Goal: Task Accomplishment & Management: Use online tool/utility

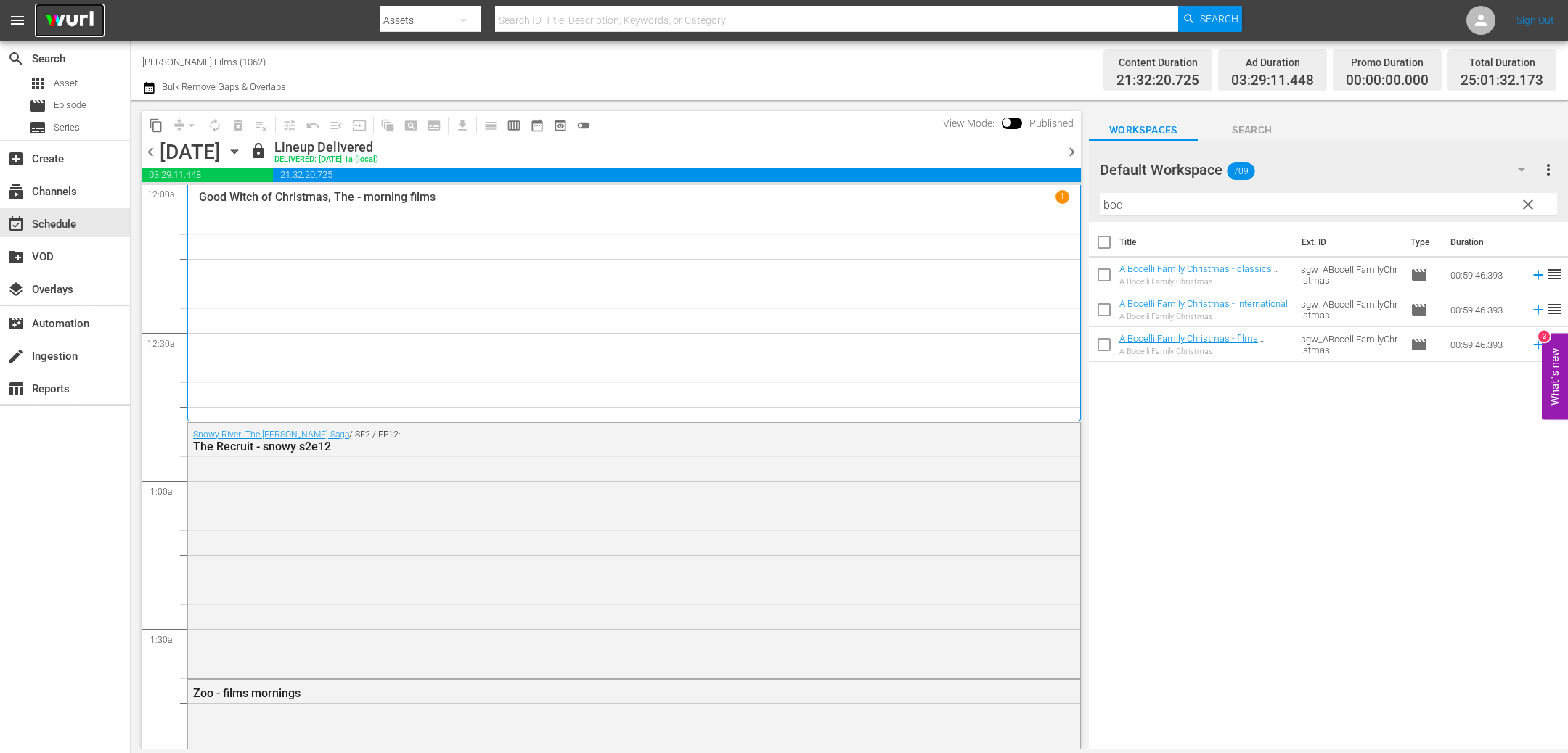
click at [64, 23] on img at bounding box center [69, 20] width 70 height 35
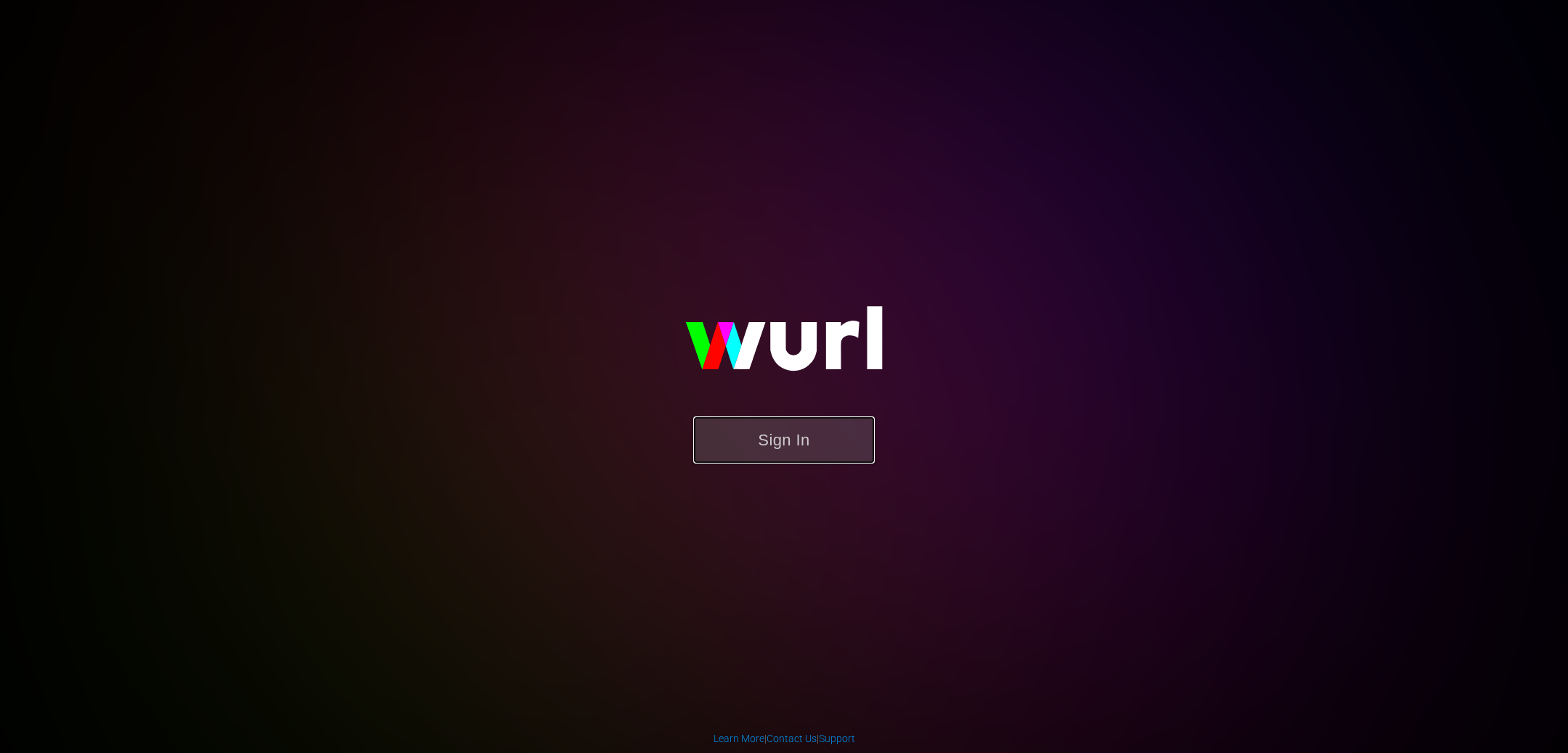
click at [738, 429] on button "Sign In" at bounding box center [784, 440] width 182 height 47
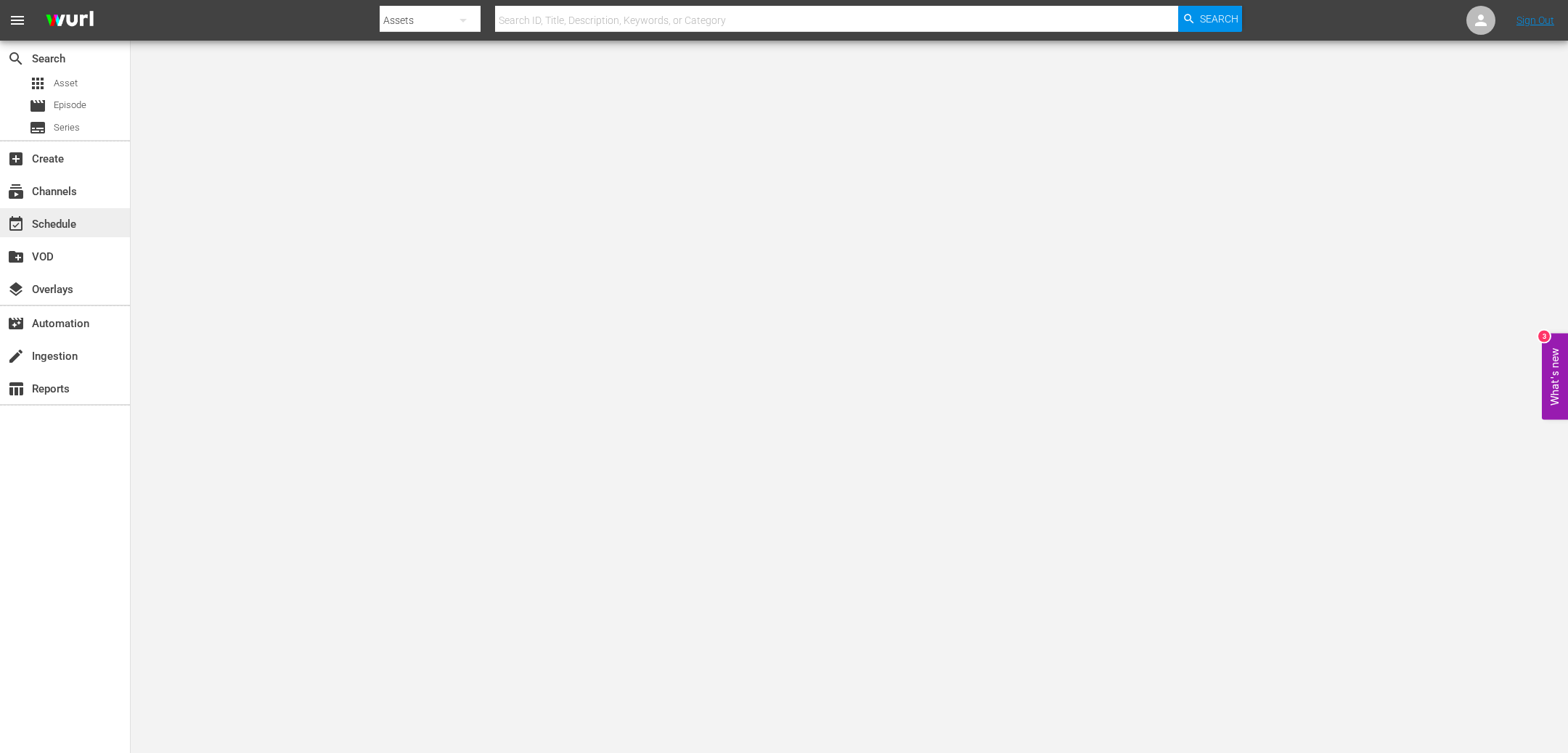
click at [50, 227] on div "event_available Schedule" at bounding box center [41, 222] width 81 height 13
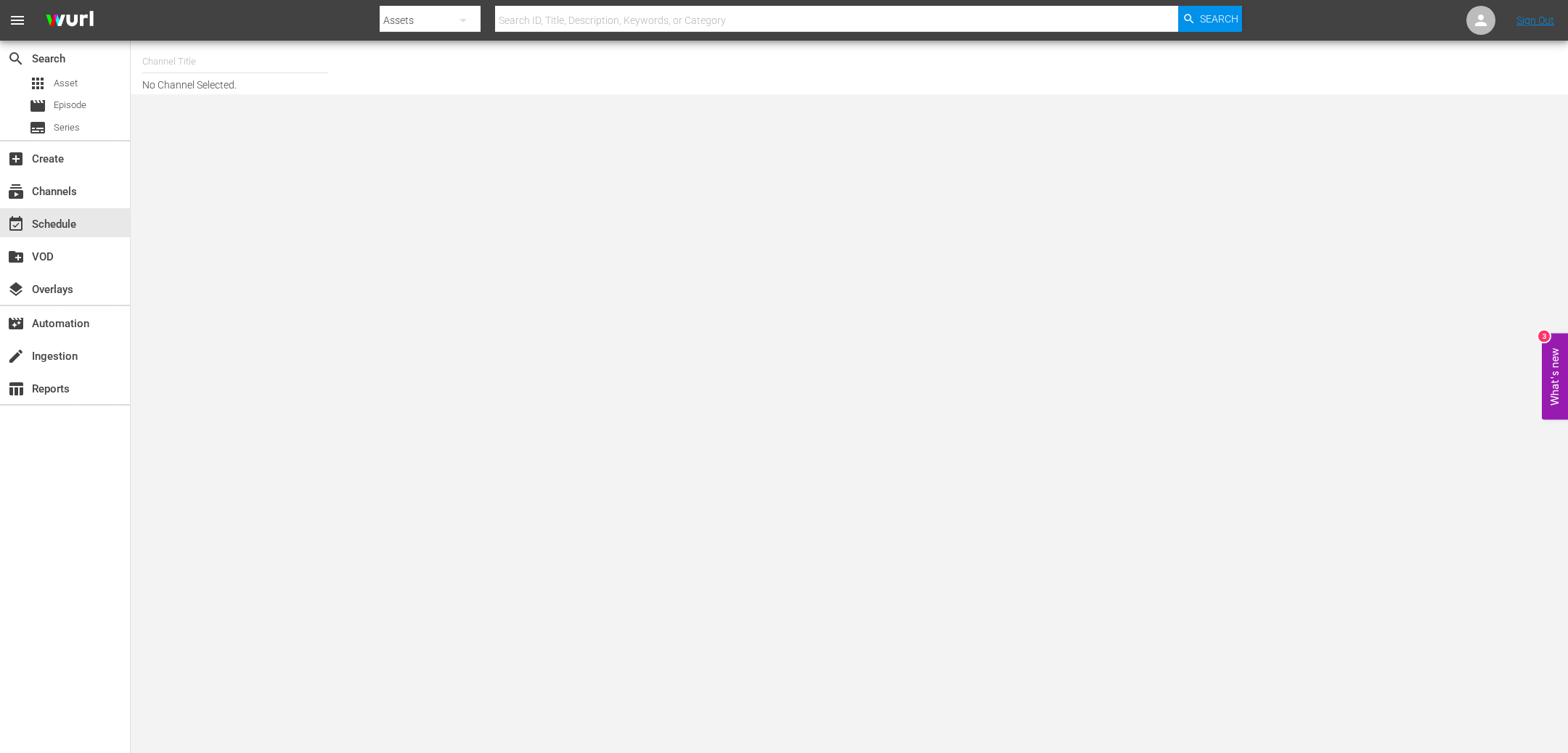
click at [184, 65] on input "text" at bounding box center [236, 61] width 186 height 35
type input "ss"
click at [297, 131] on div "[PERSON_NAME] Films (1062 - samuelgoldwyn_films_1)" at bounding box center [342, 136] width 376 height 35
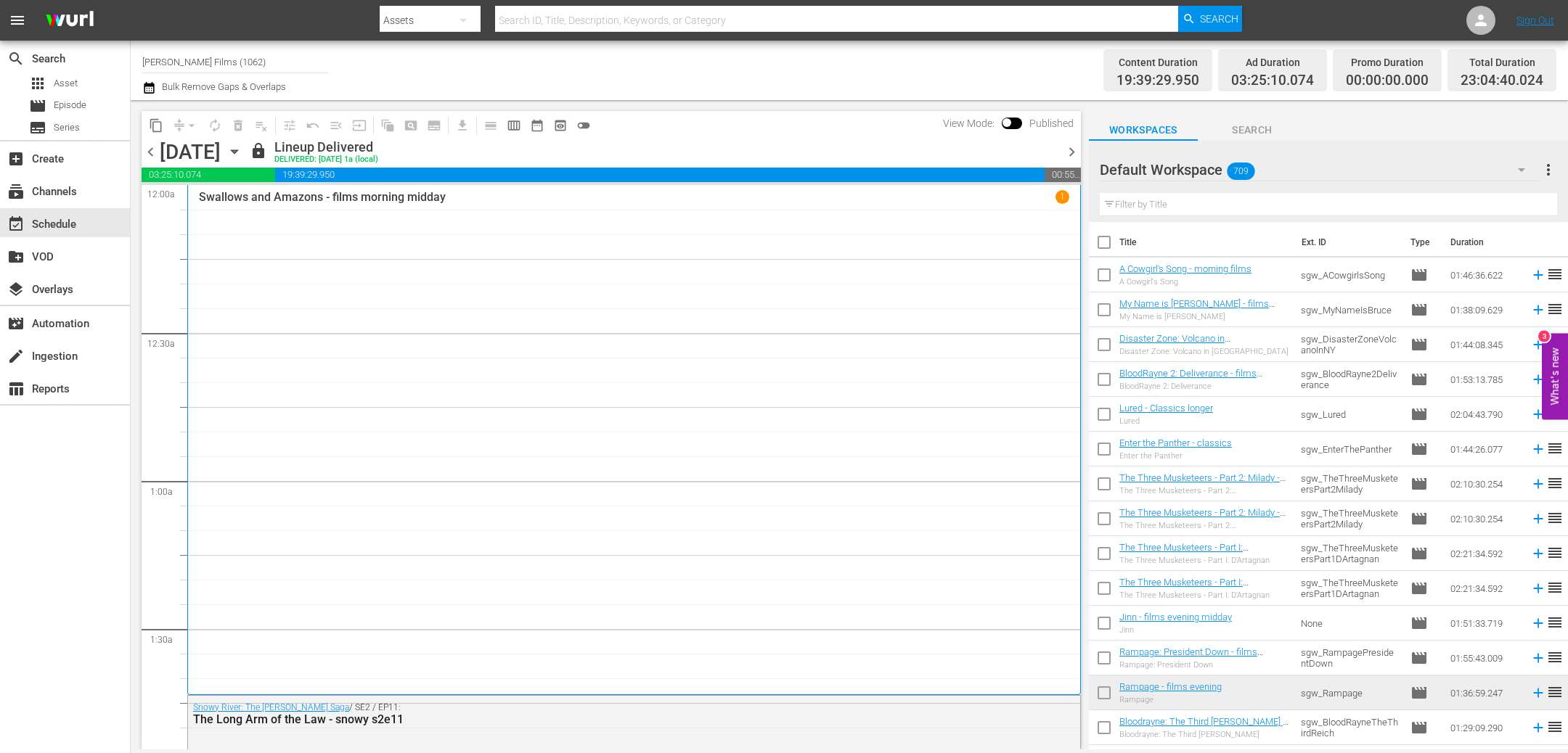
click at [1071, 150] on span "chevron_right" at bounding box center [1071, 152] width 19 height 19
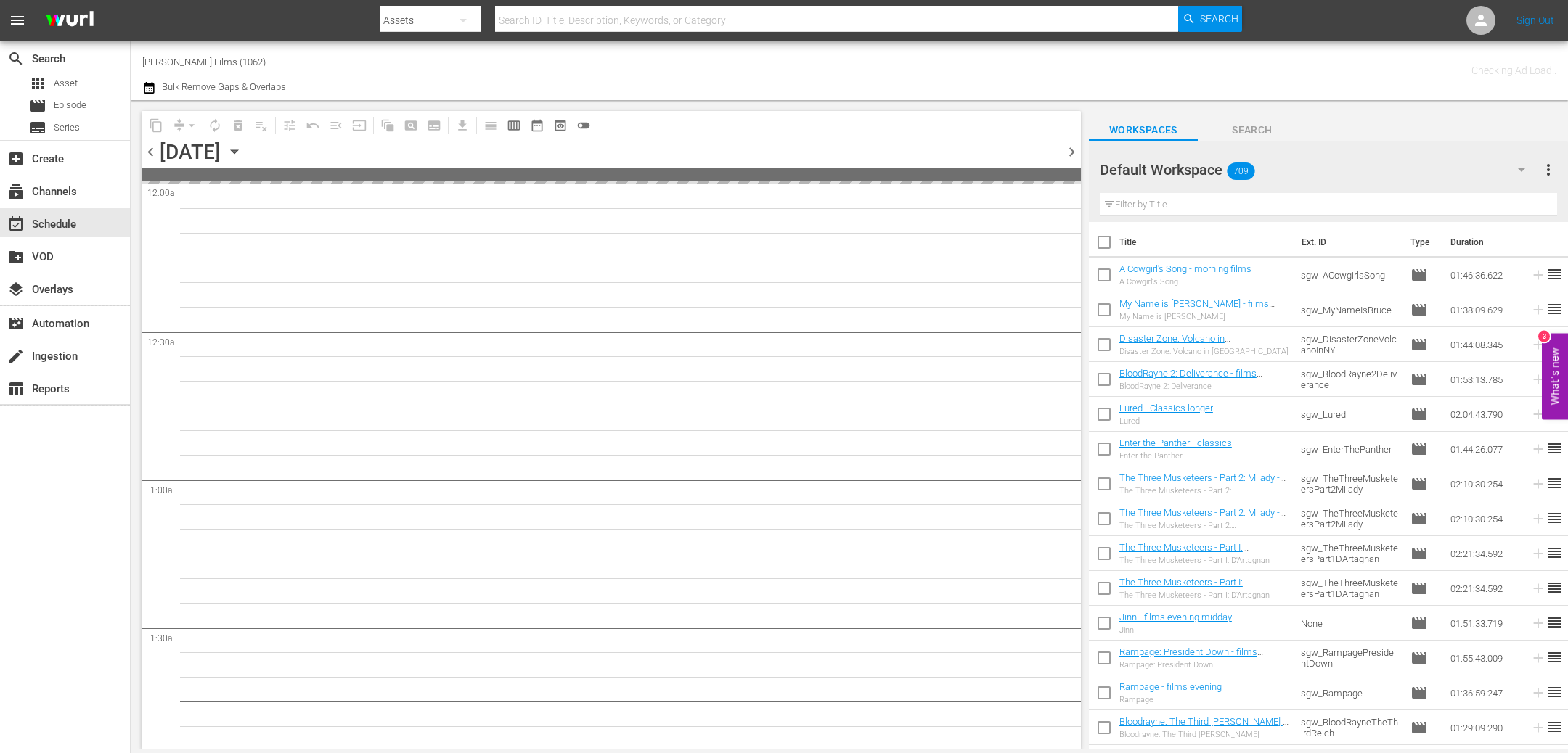
click at [1071, 150] on span "chevron_right" at bounding box center [1071, 152] width 19 height 19
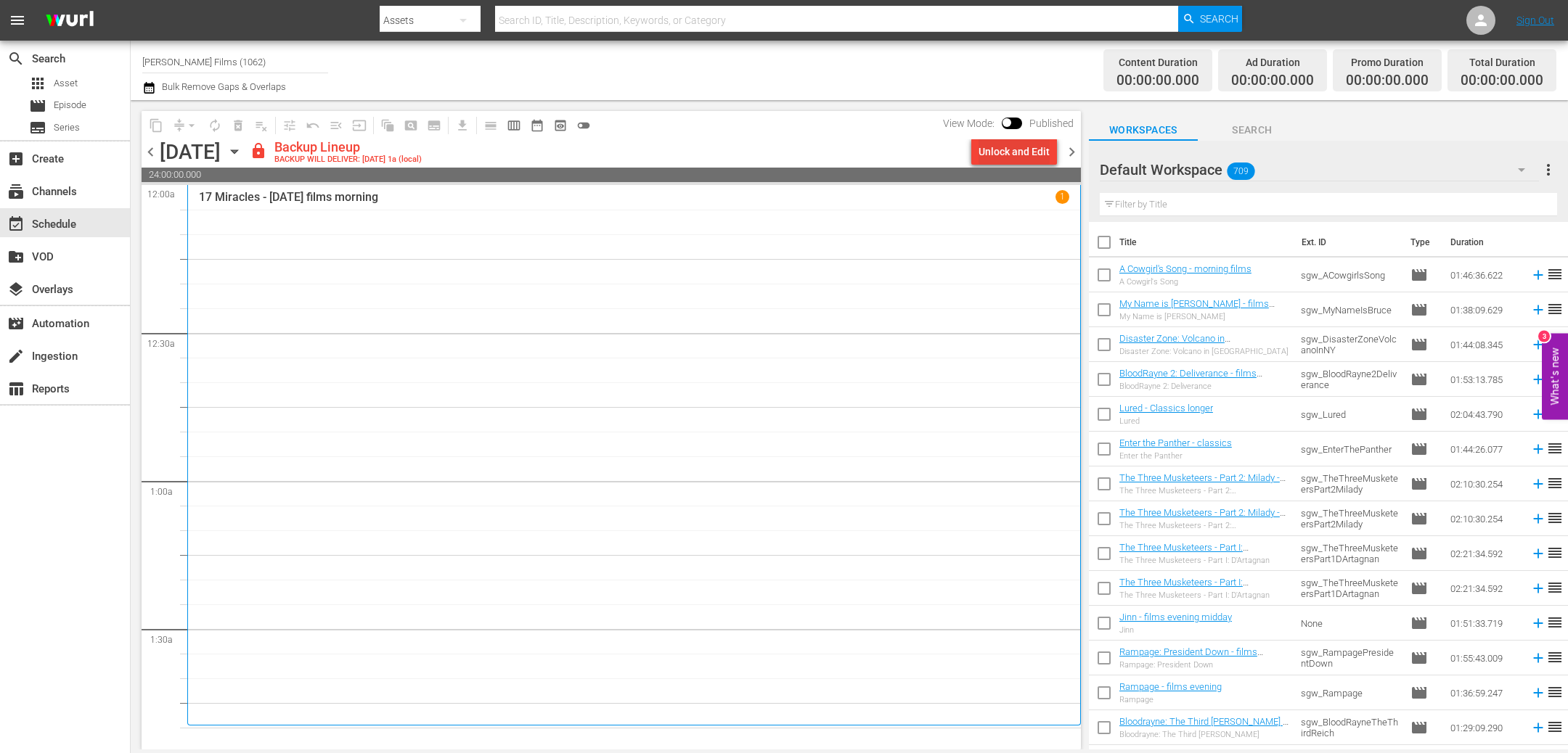
click at [985, 152] on div "Unlock and Edit" at bounding box center [1014, 152] width 71 height 27
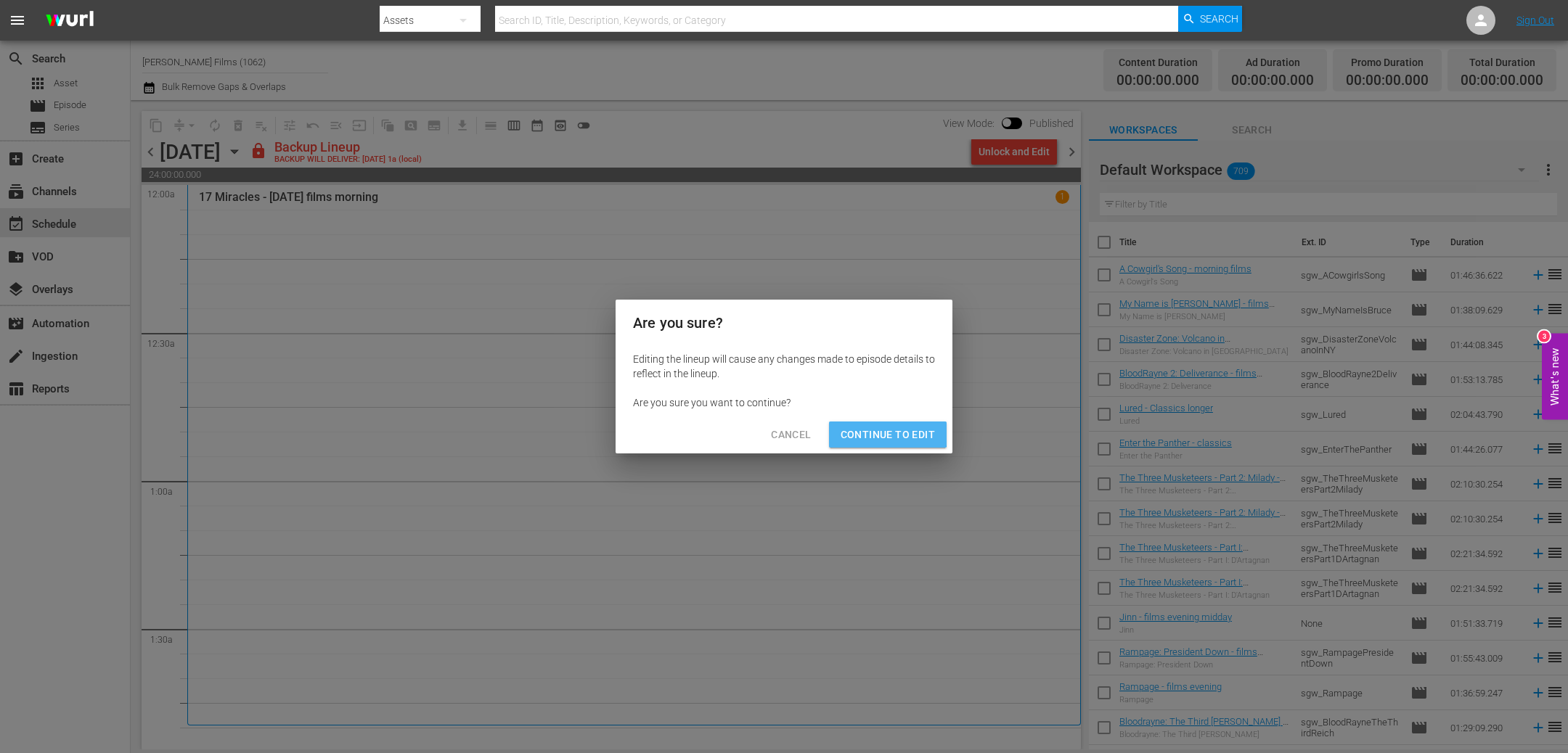
click at [865, 429] on span "Continue to Edit" at bounding box center [888, 434] width 95 height 19
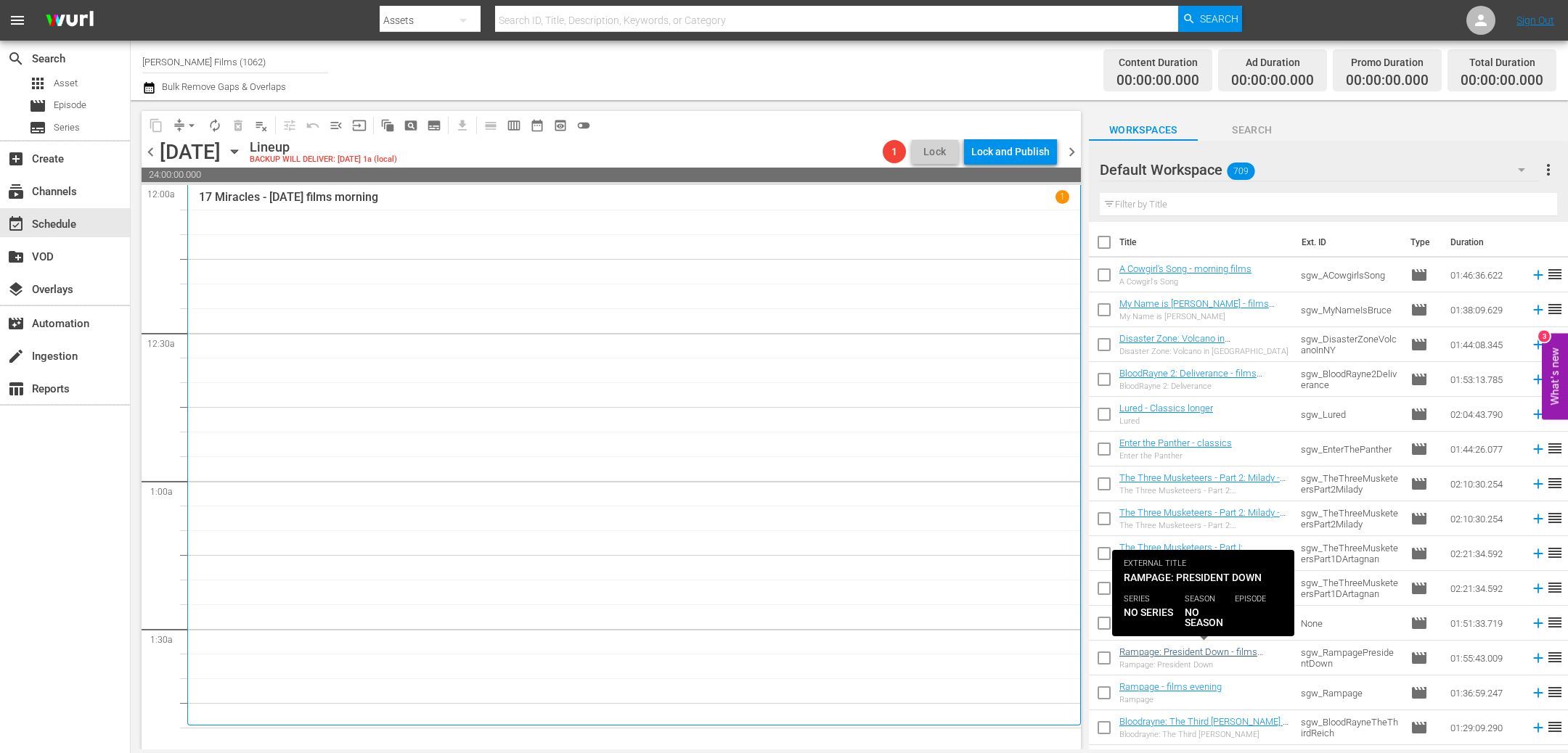
scroll to position [152, 0]
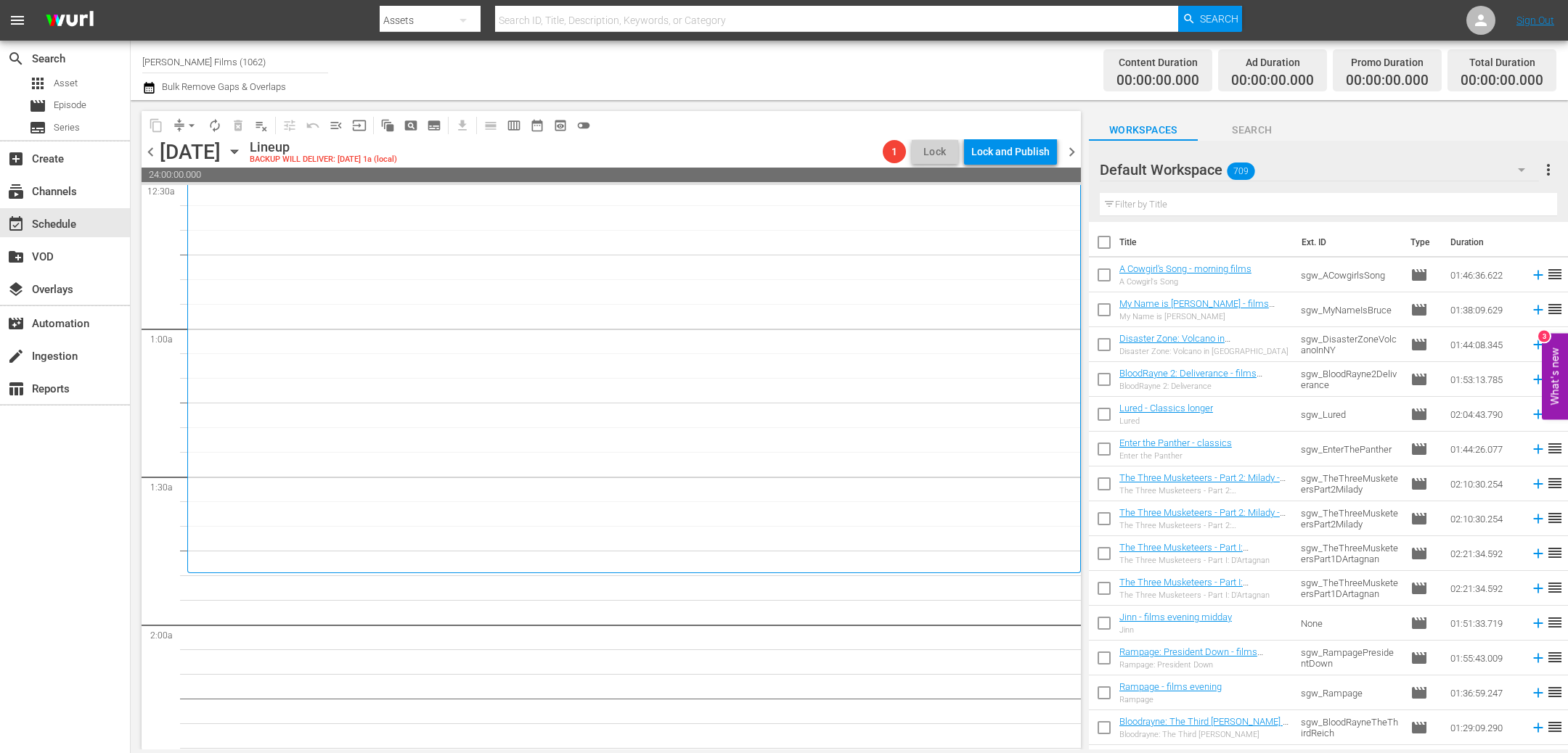
click at [243, 147] on icon "button" at bounding box center [235, 151] width 16 height 16
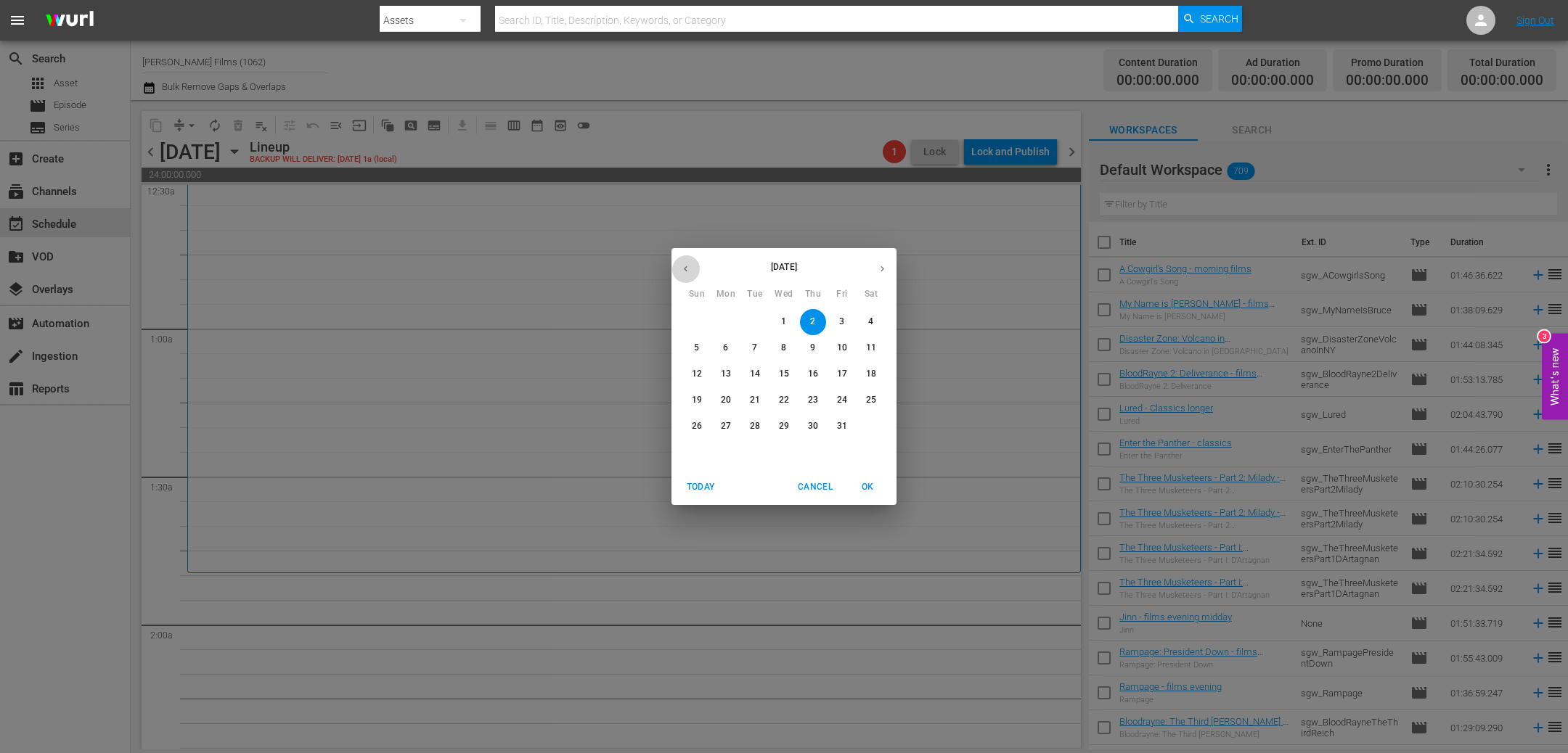
click at [688, 268] on icon "button" at bounding box center [685, 269] width 11 height 11
click at [813, 401] on p "25" at bounding box center [813, 400] width 10 height 12
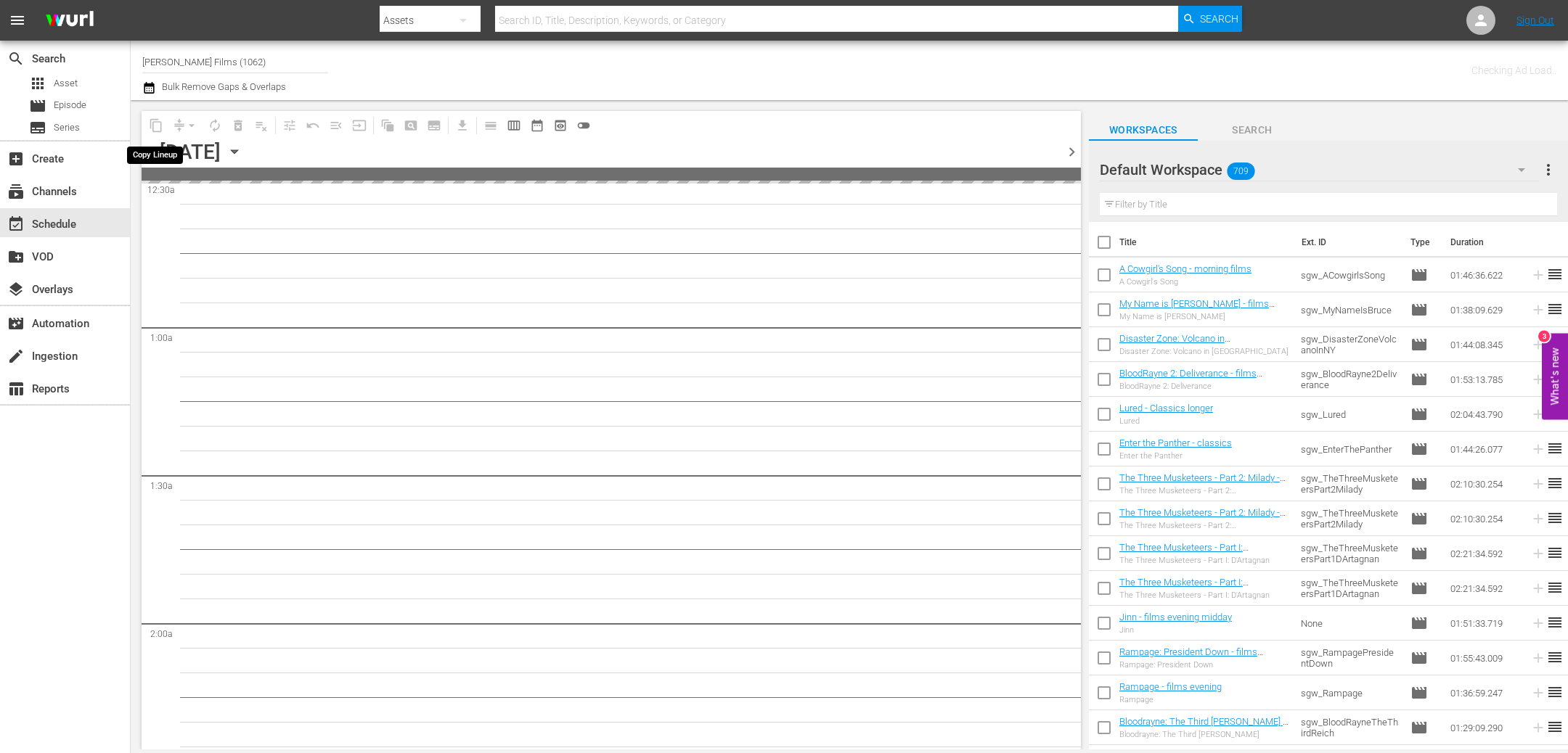
click at [156, 127] on span "content_copy" at bounding box center [156, 126] width 23 height 23
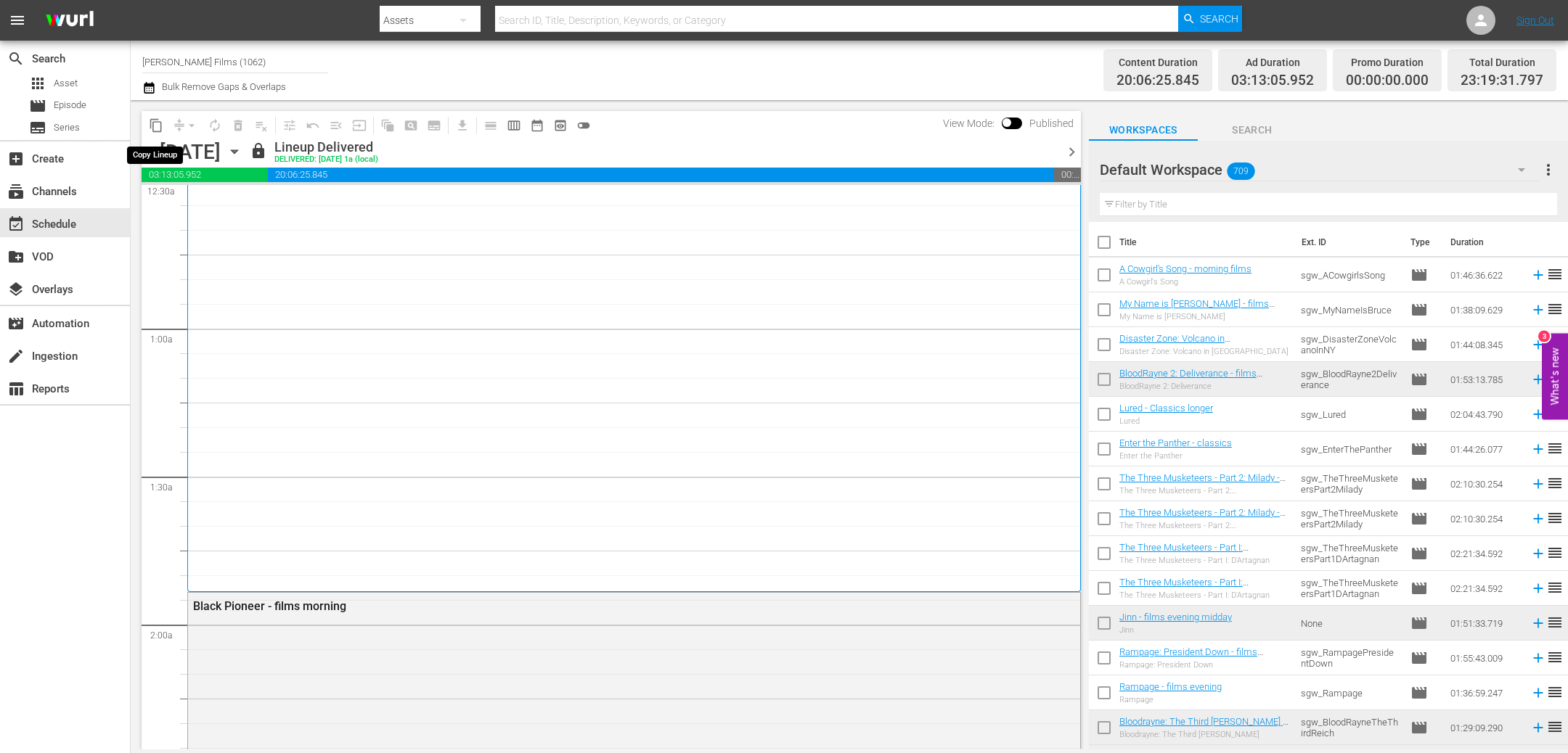
click at [156, 127] on span "content_copy" at bounding box center [156, 126] width 14 height 14
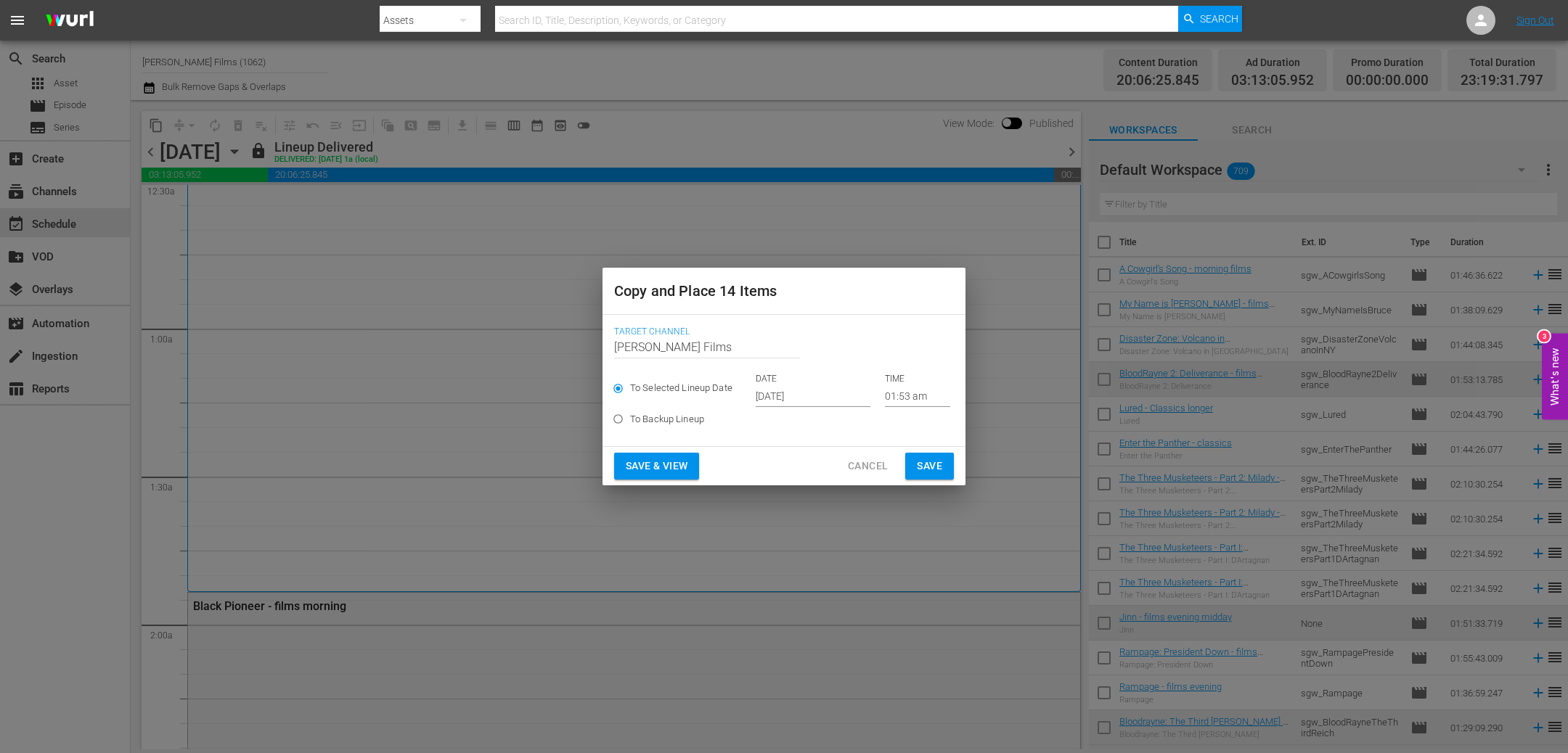
click at [923, 470] on span "Save" at bounding box center [930, 466] width 26 height 19
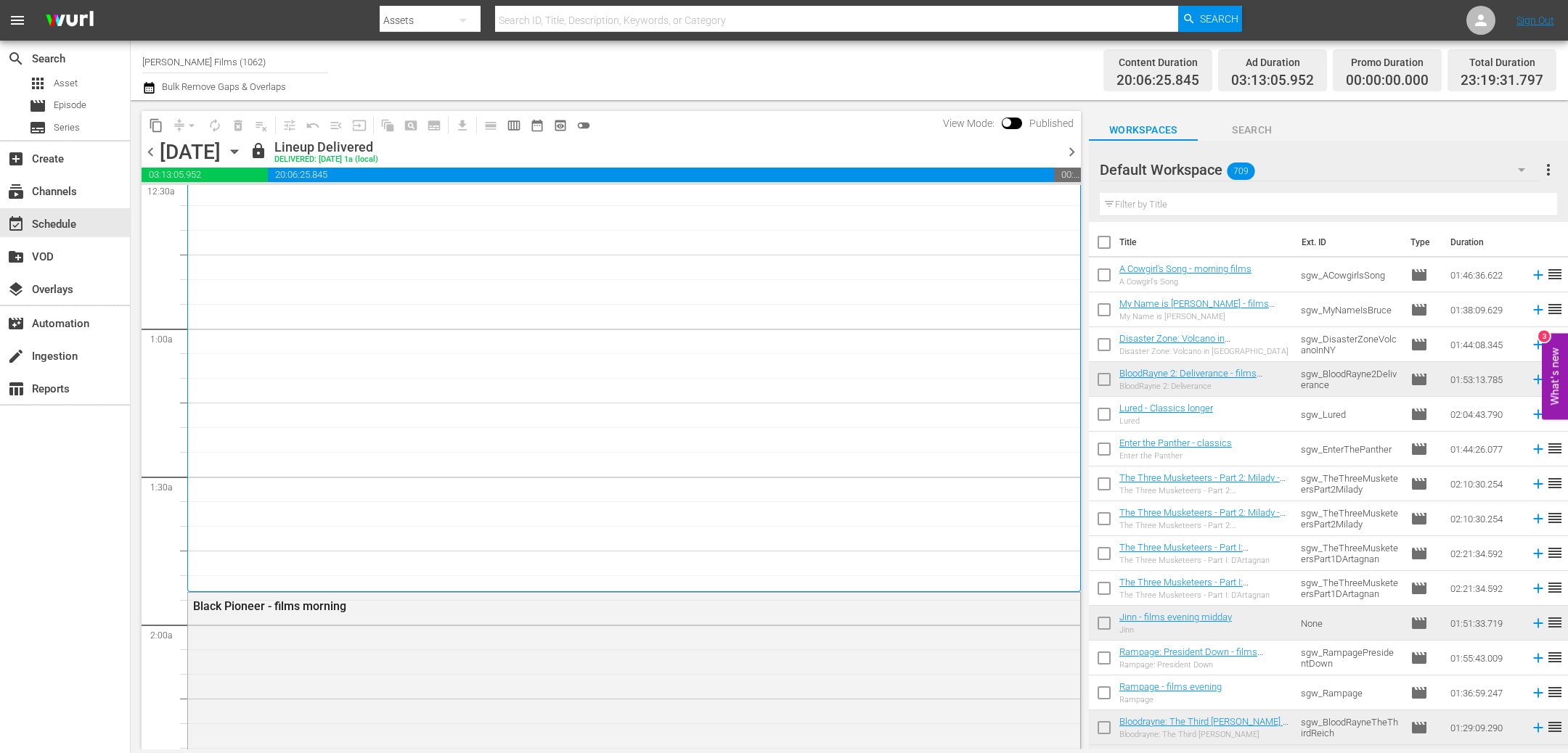
click at [237, 150] on icon "button" at bounding box center [234, 152] width 6 height 4
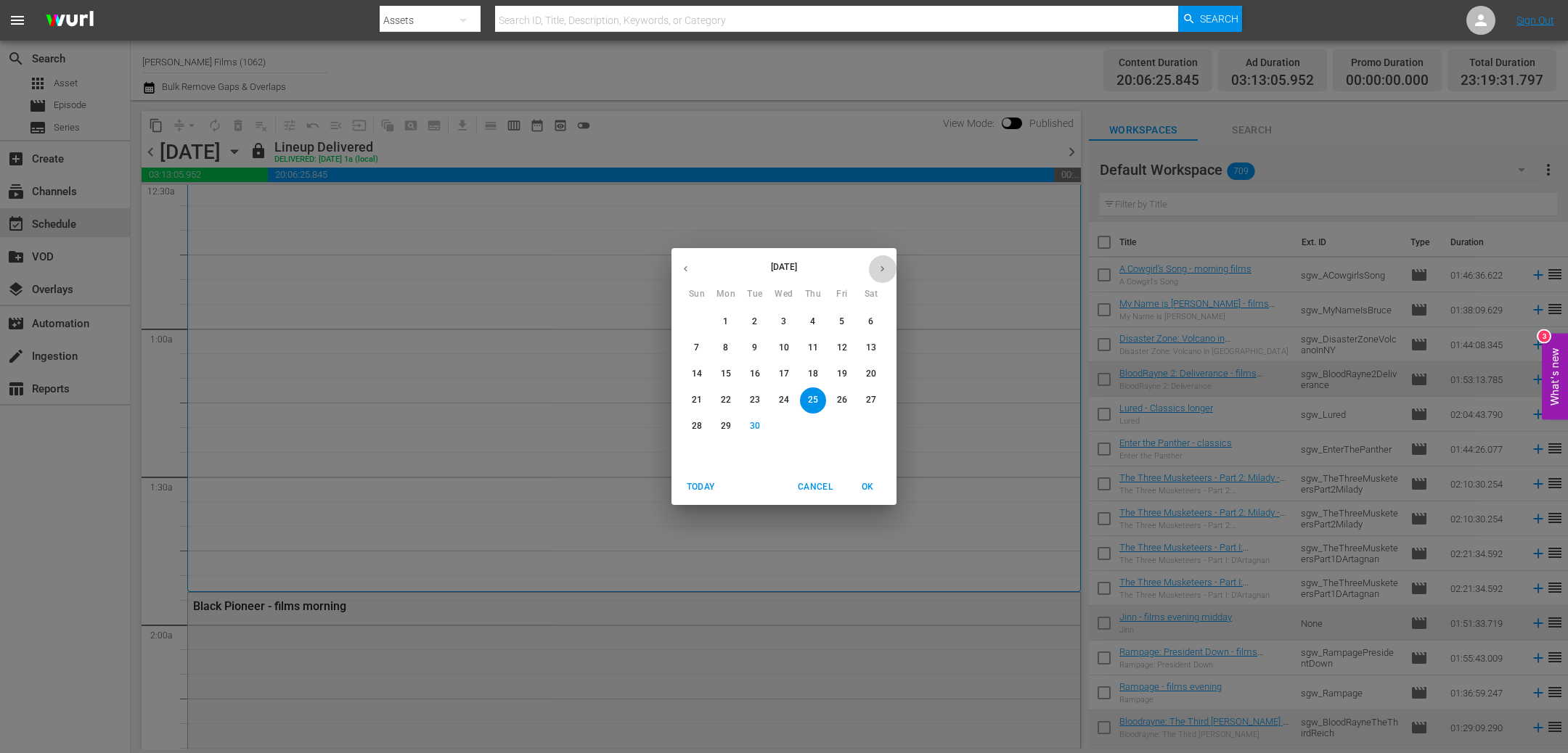
click at [881, 272] on icon "button" at bounding box center [883, 269] width 11 height 11
click at [817, 323] on span "2" at bounding box center [814, 322] width 27 height 12
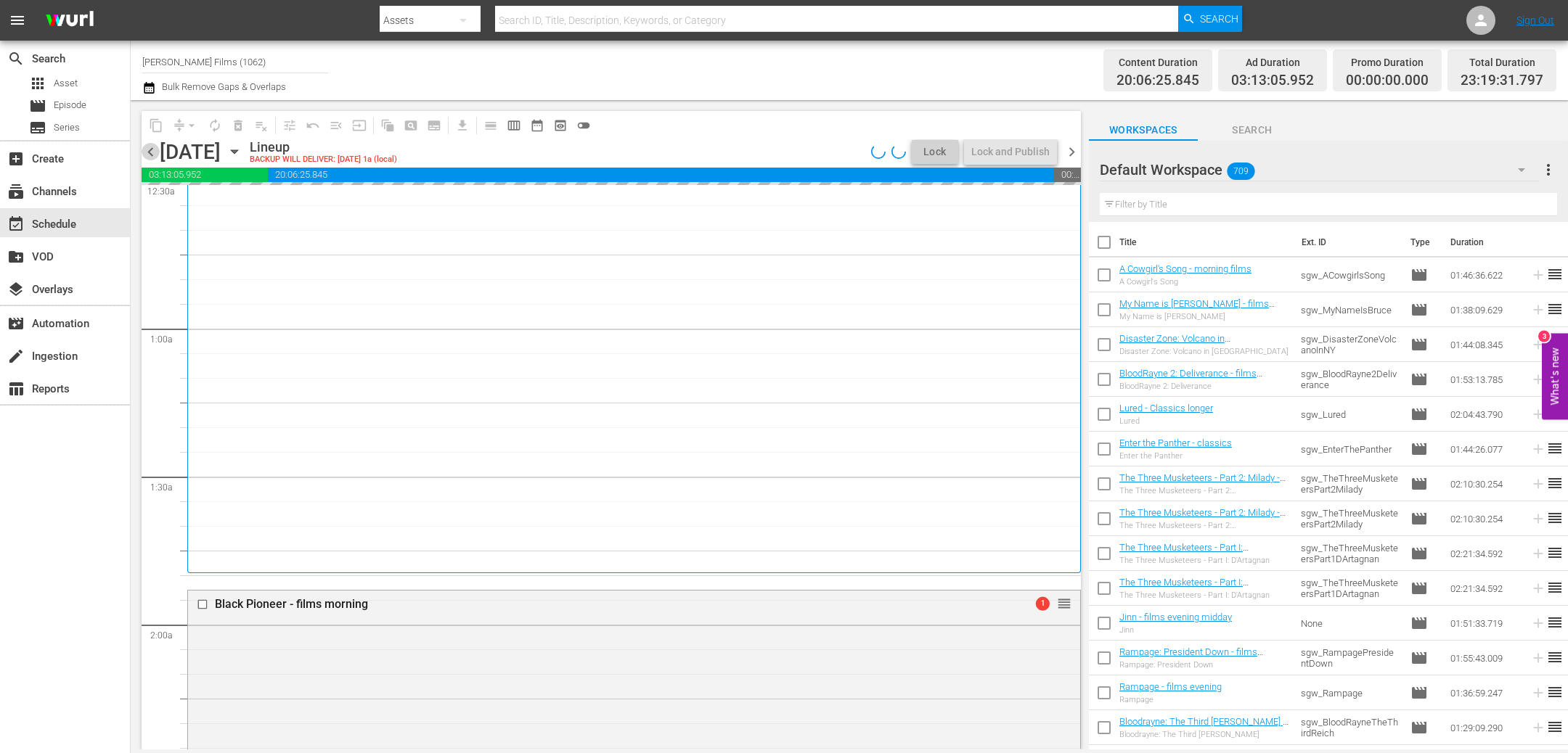
click at [155, 154] on span "chevron_left" at bounding box center [151, 152] width 19 height 19
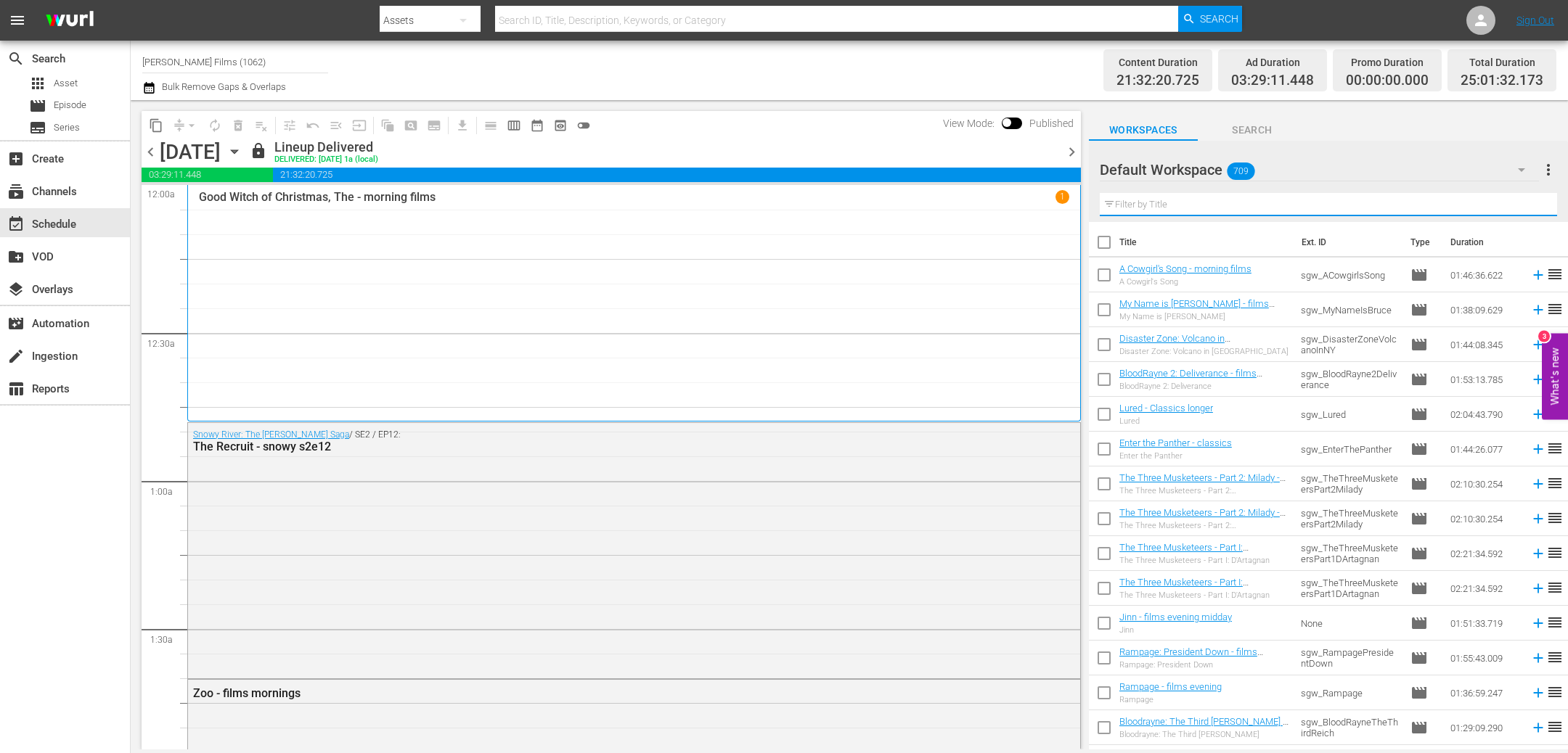
click at [1309, 213] on input "text" at bounding box center [1328, 204] width 458 height 23
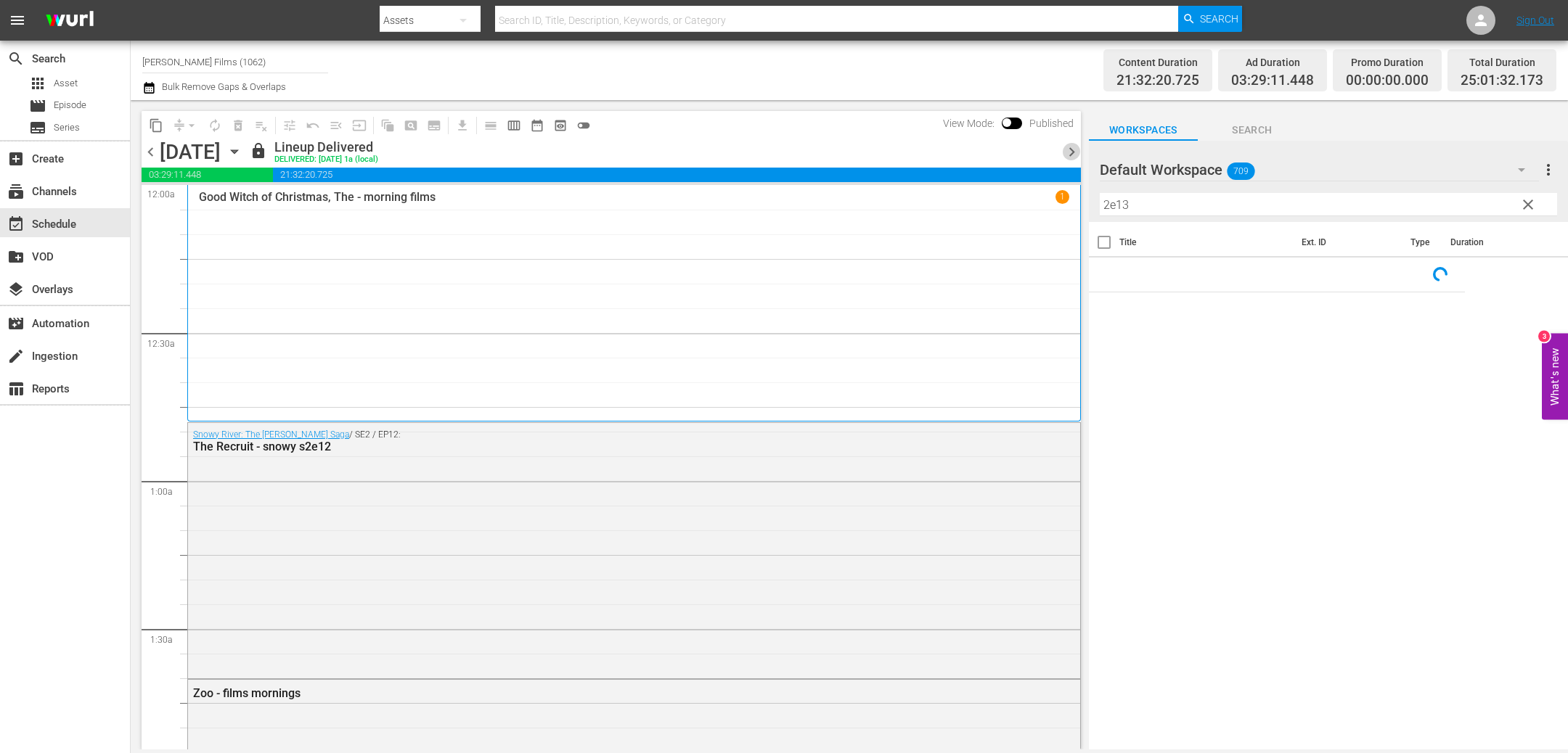
click at [1064, 146] on span "chevron_right" at bounding box center [1071, 152] width 19 height 19
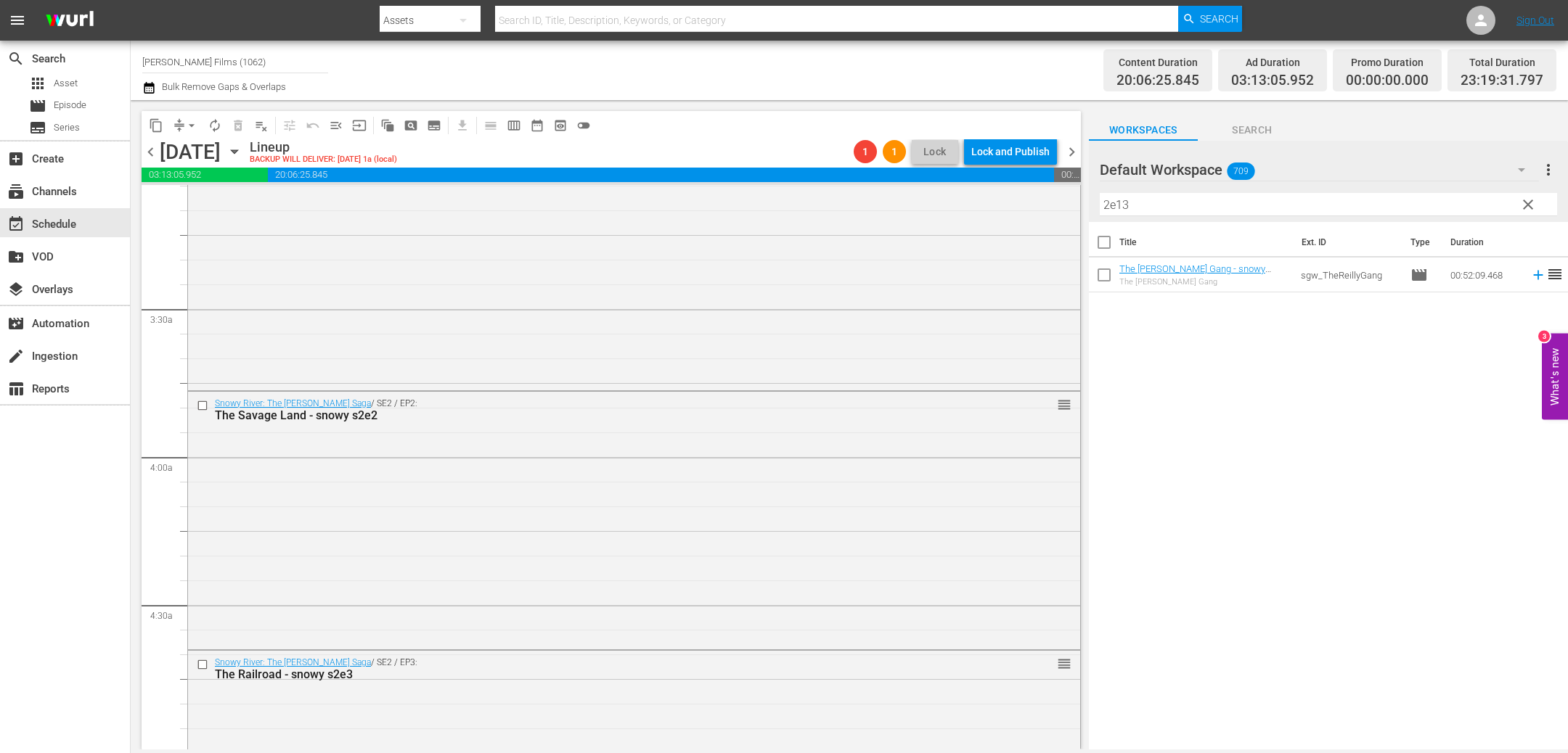
scroll to position [945, 0]
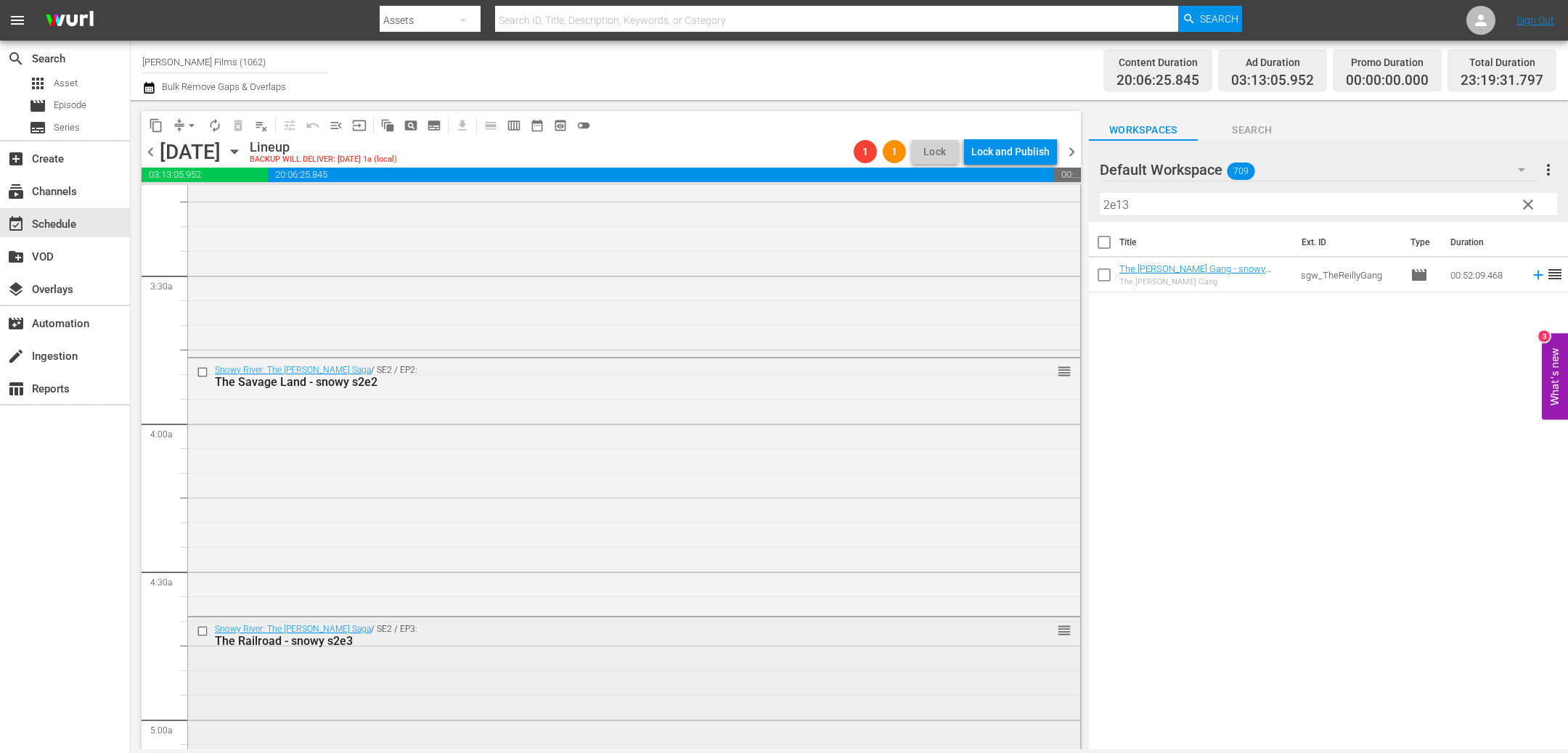
click at [204, 634] on input "checkbox" at bounding box center [204, 632] width 15 height 12
click at [204, 369] on input "checkbox" at bounding box center [204, 373] width 15 height 12
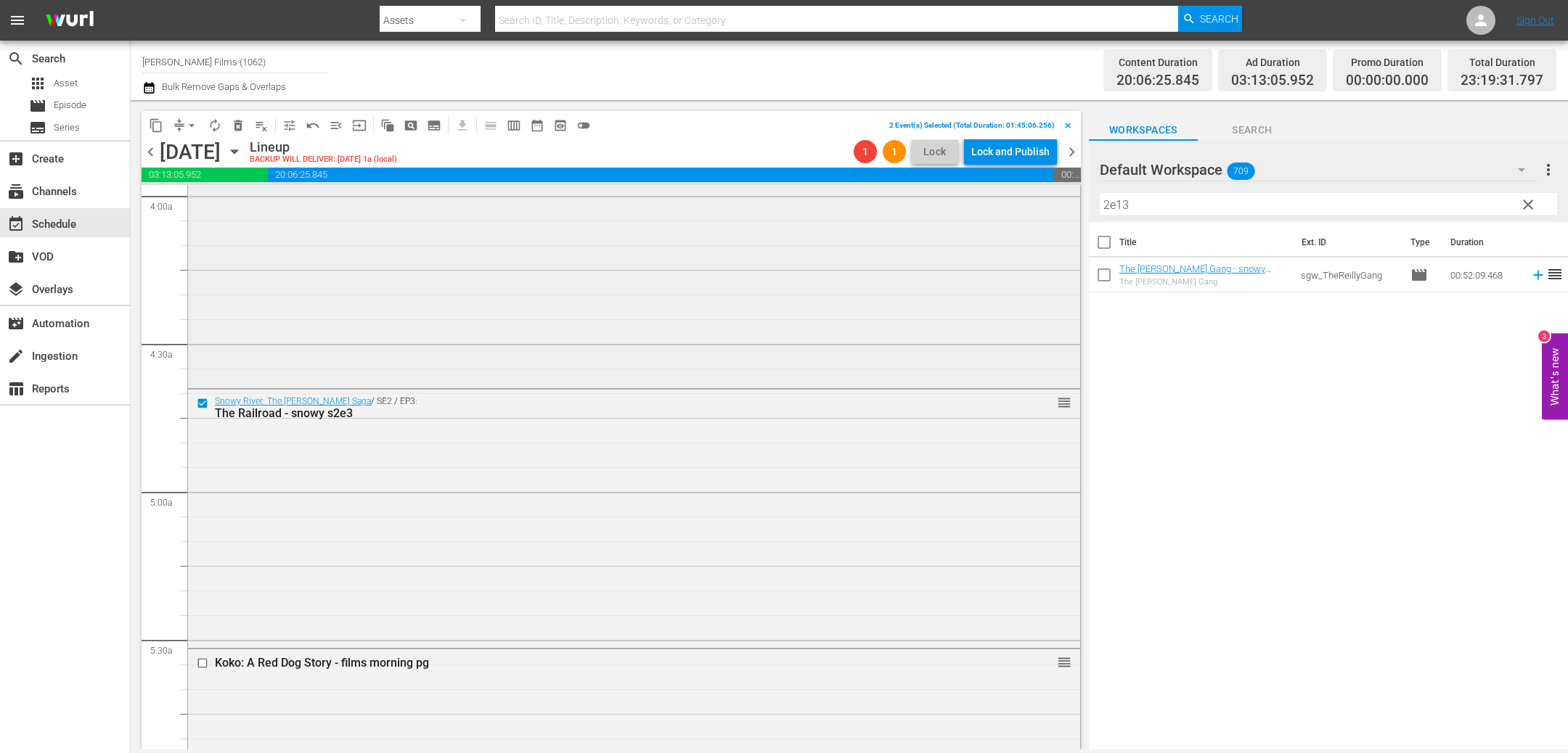
scroll to position [1191, 0]
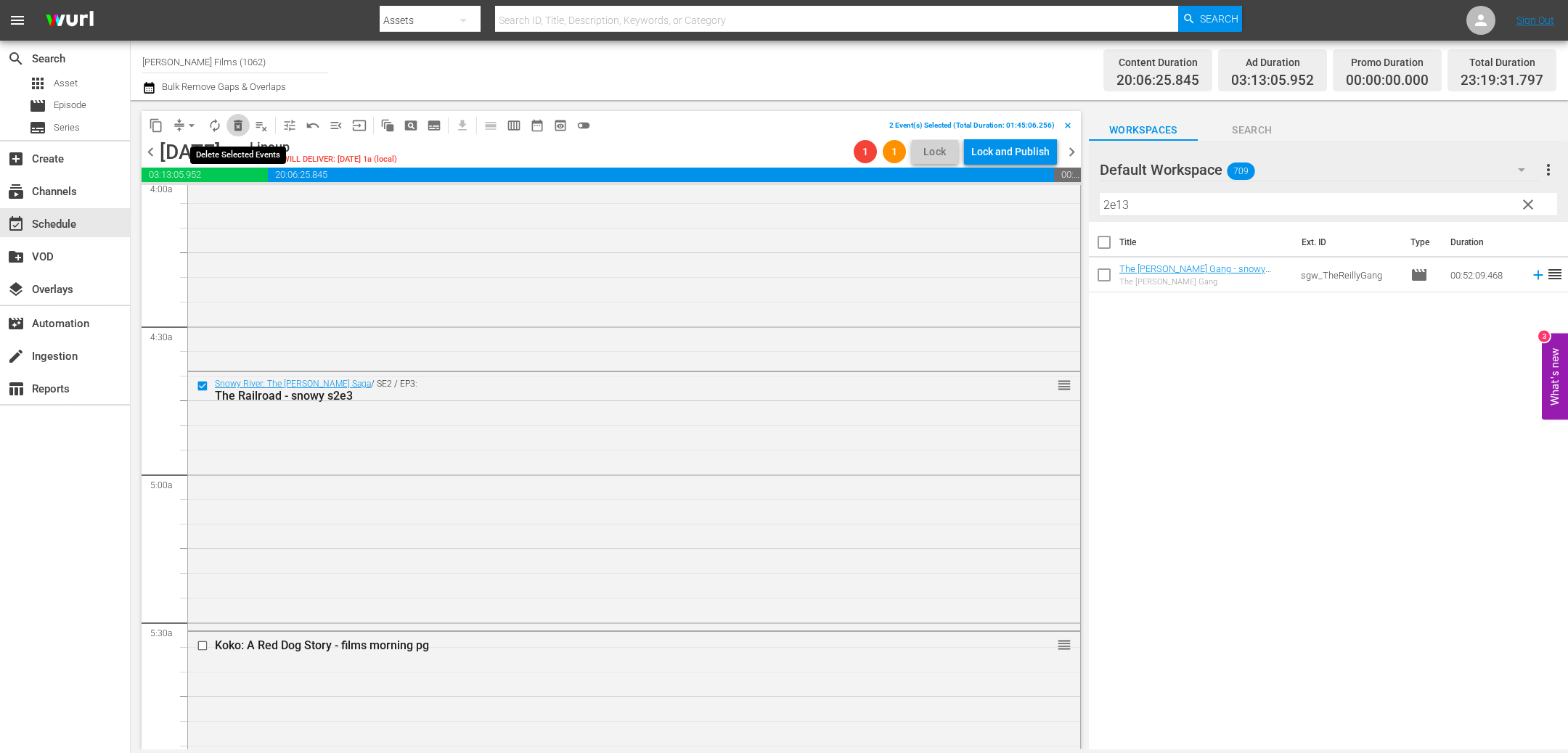
click at [237, 122] on span "delete_forever_outlined" at bounding box center [238, 126] width 14 height 14
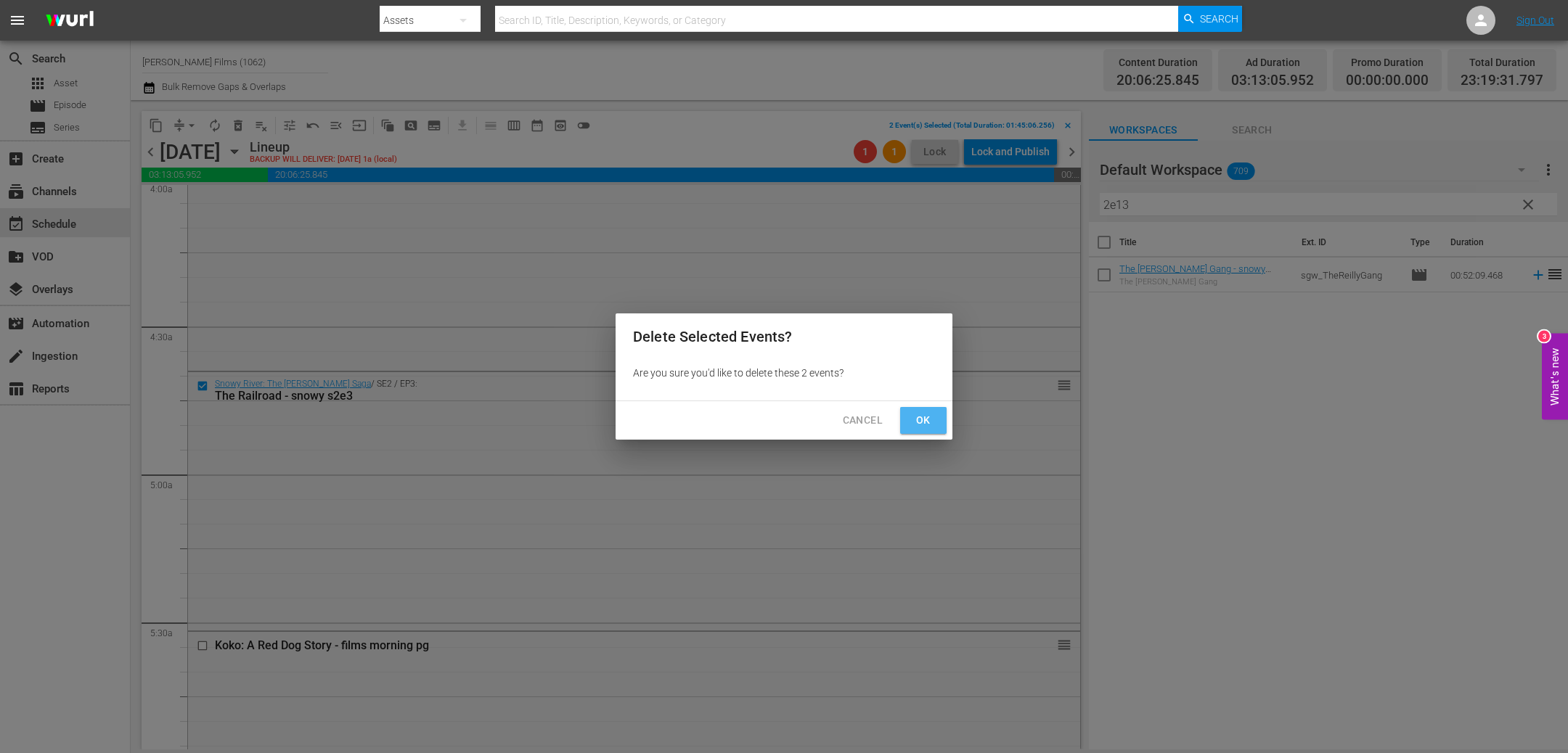
click at [916, 417] on span "Ok" at bounding box center [923, 420] width 23 height 19
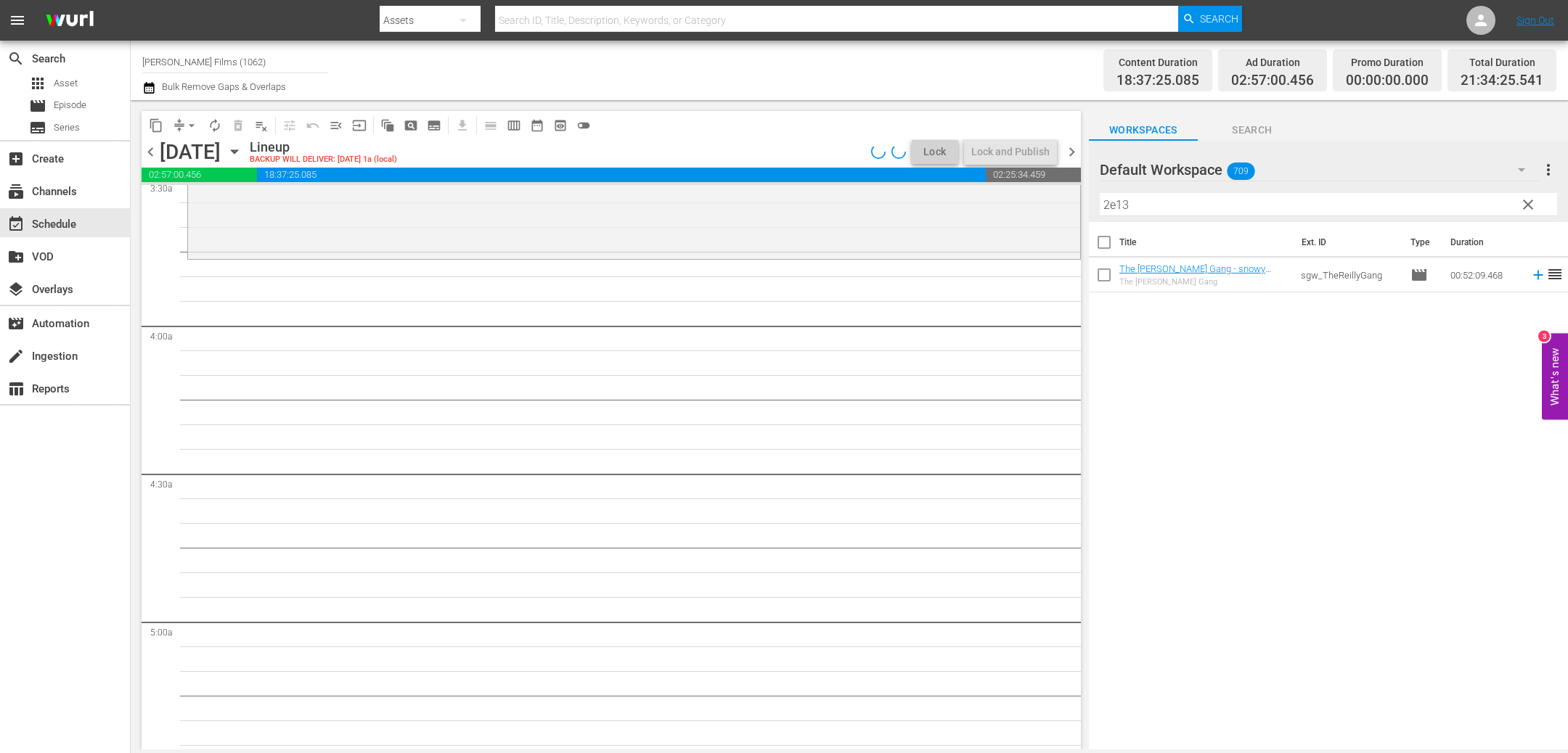
scroll to position [1042, 0]
click at [1201, 204] on input "2e13" at bounding box center [1328, 204] width 458 height 23
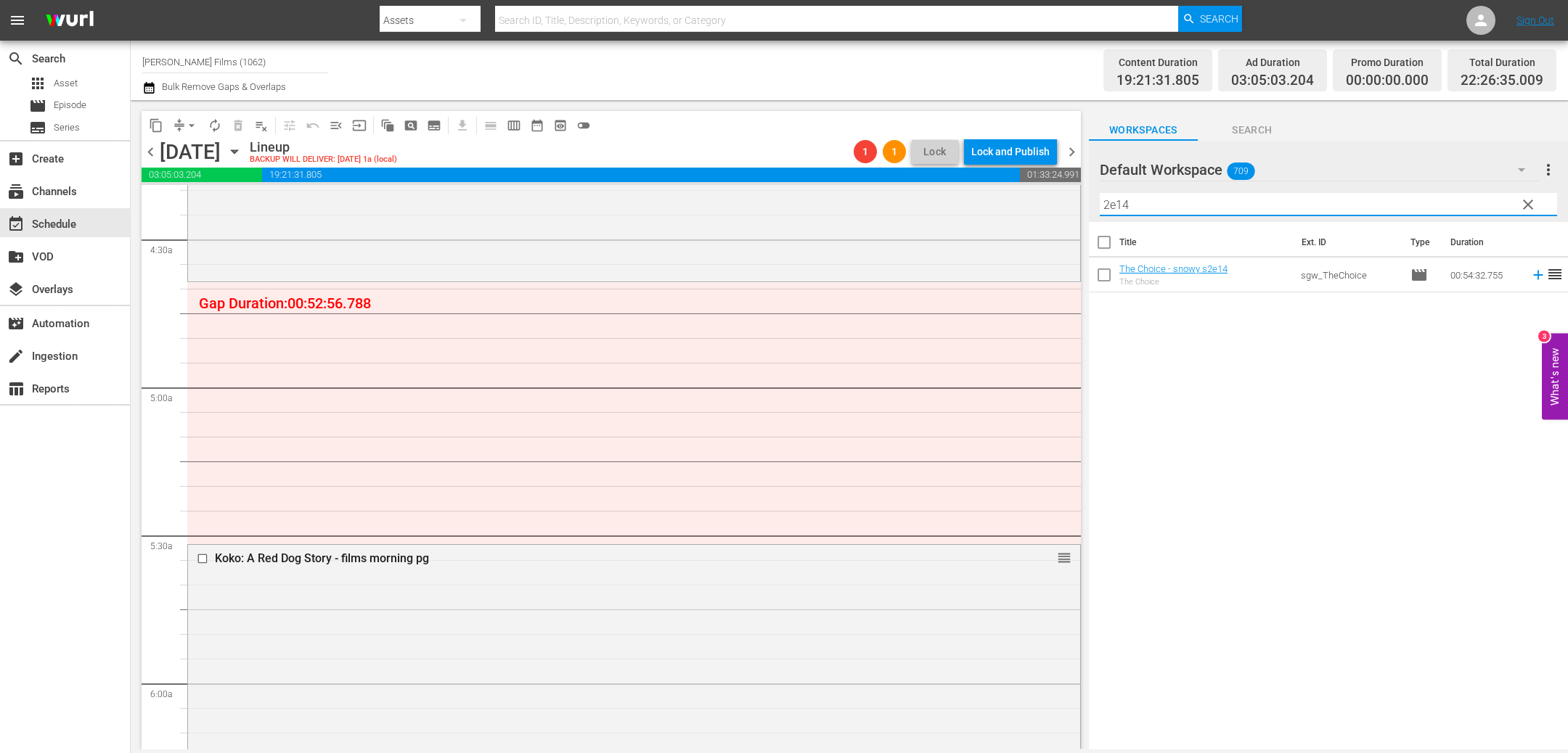
scroll to position [1280, 0]
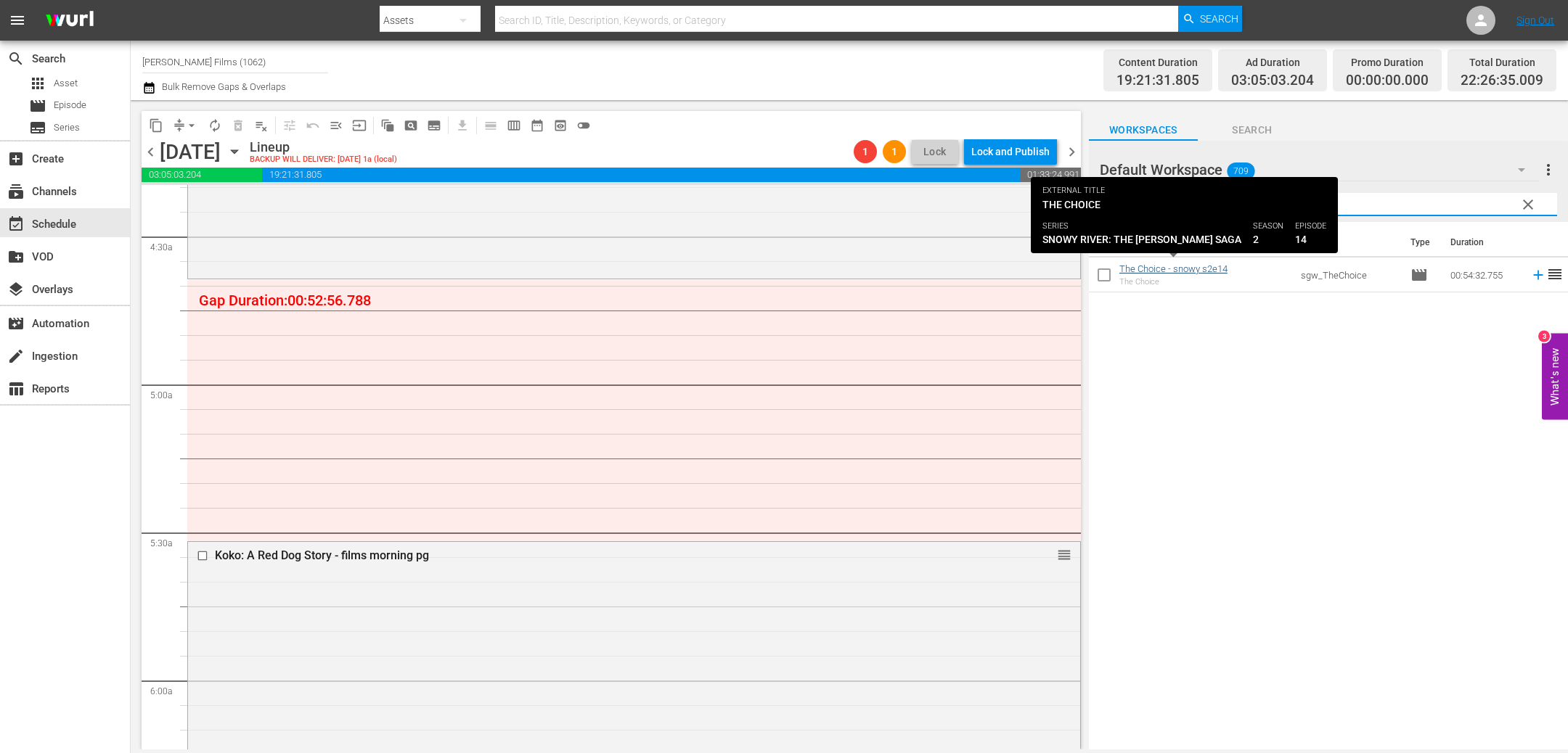
type input "2e14"
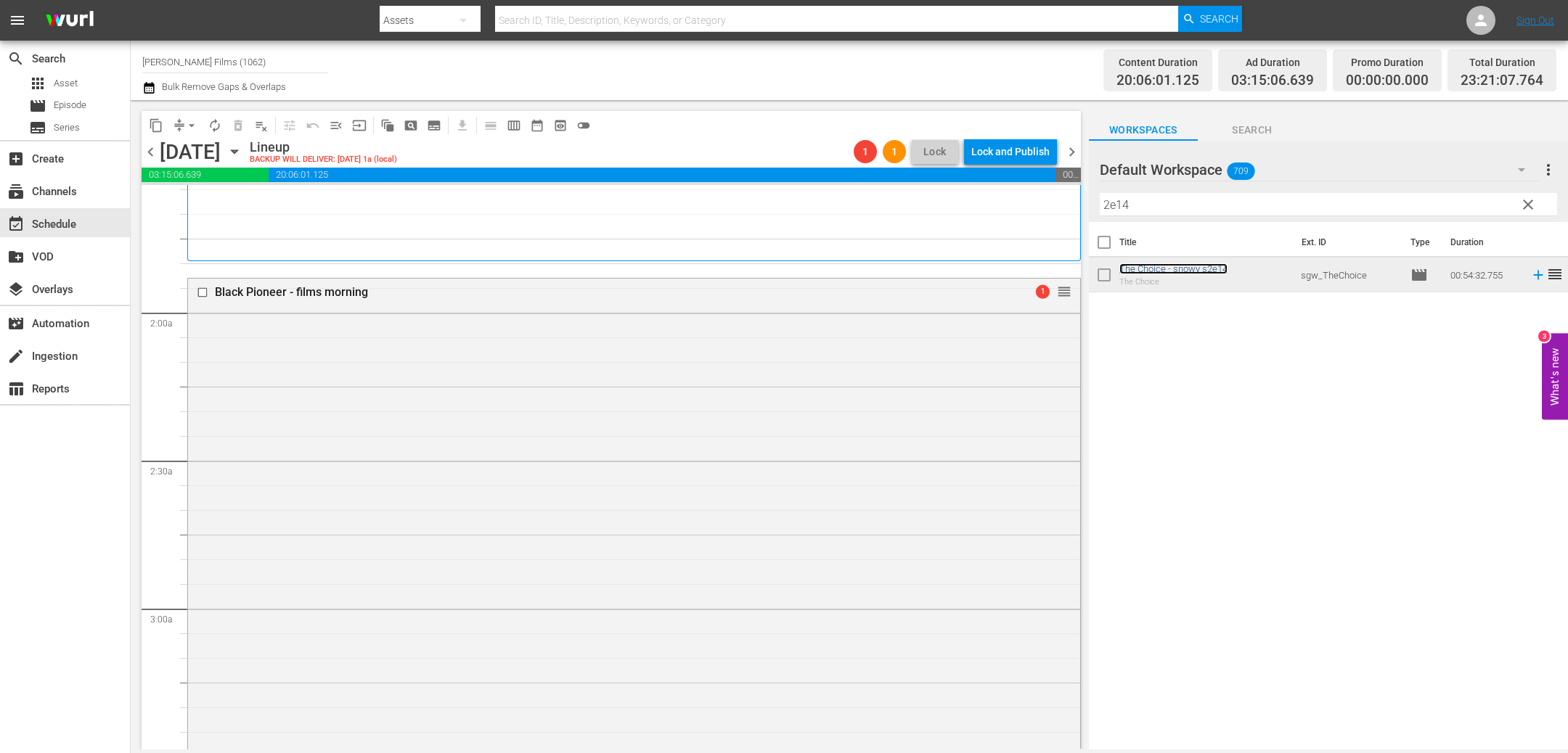
scroll to position [384, 0]
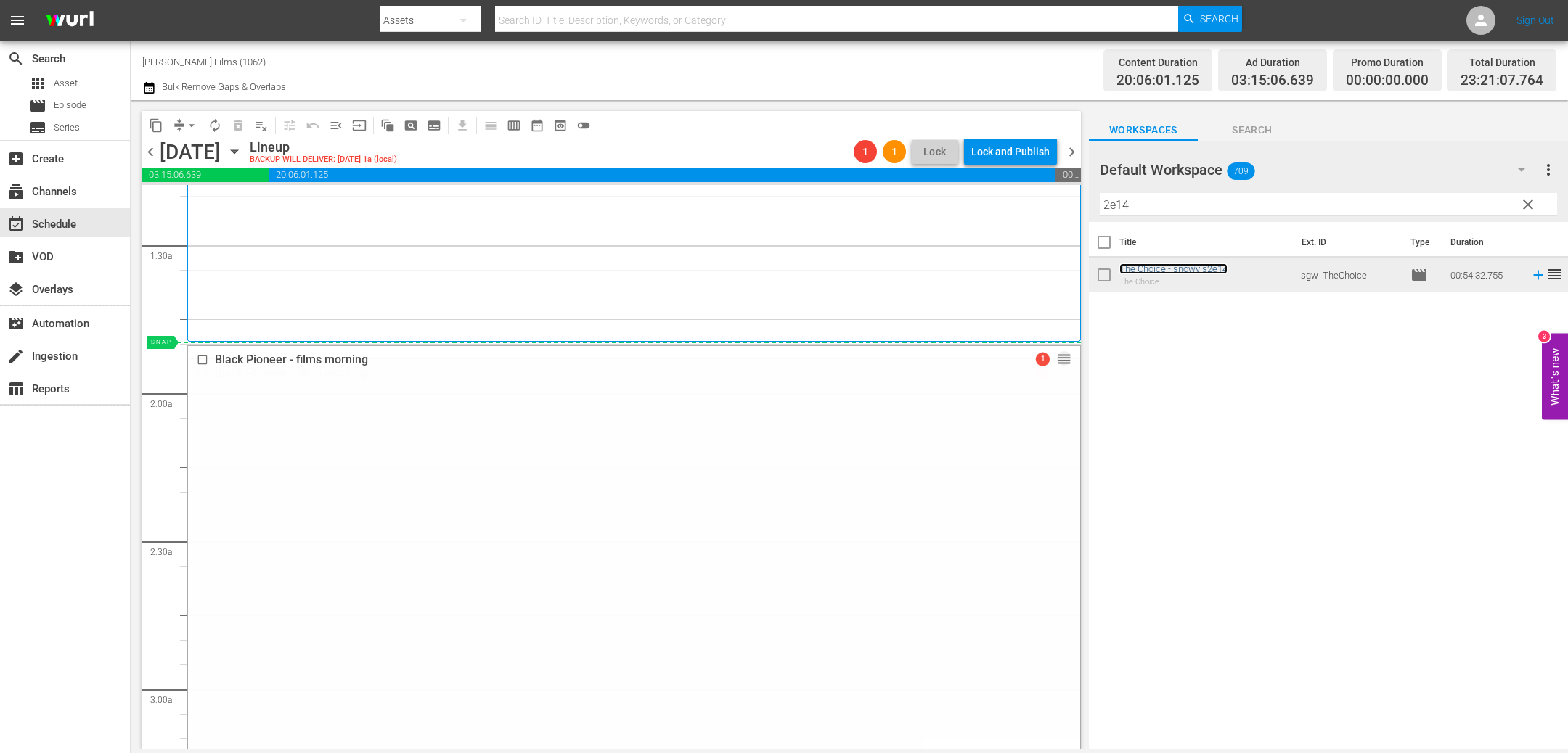
drag, startPoint x: 1066, startPoint y: 370, endPoint x: 1062, endPoint y: 346, distance: 24.3
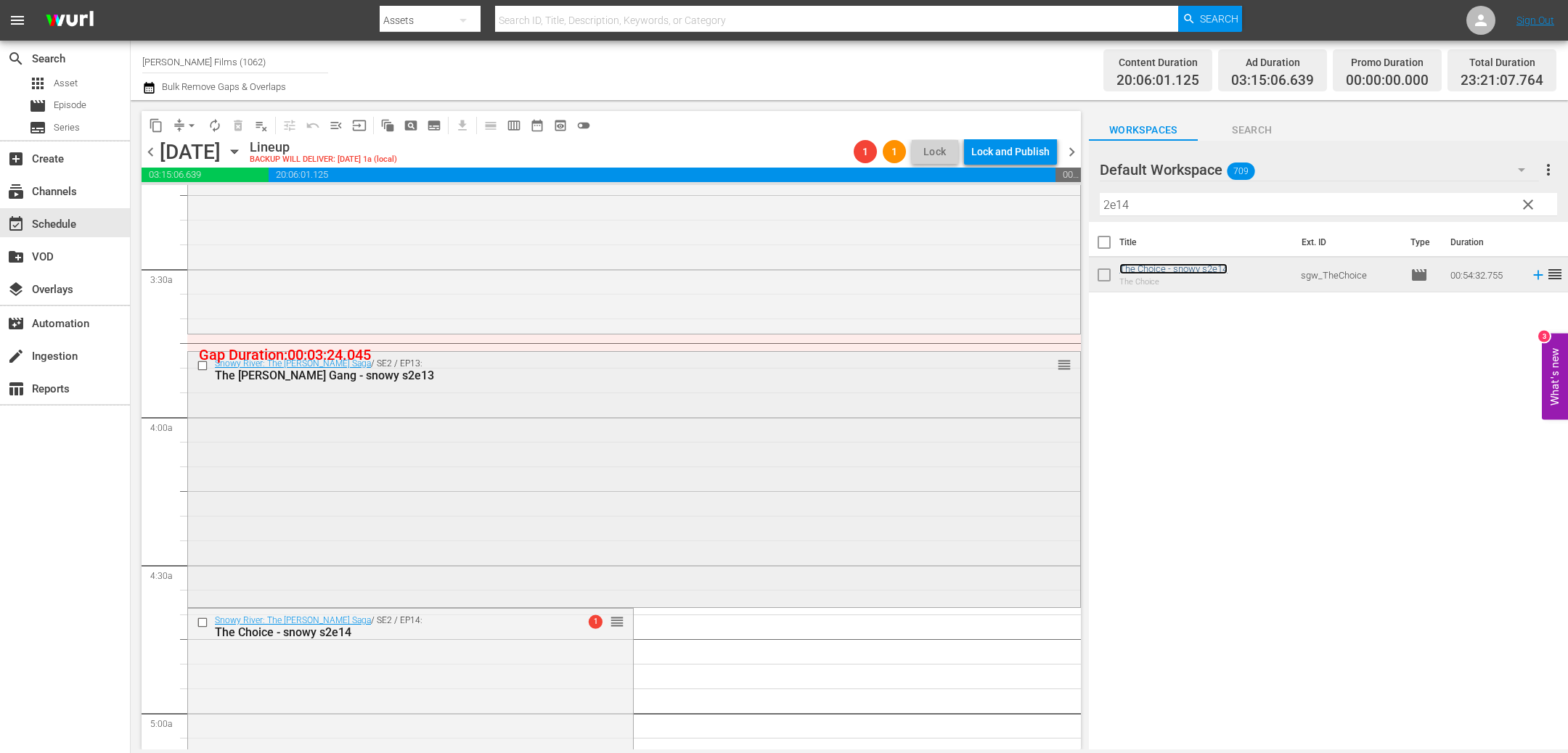
scroll to position [943, 0]
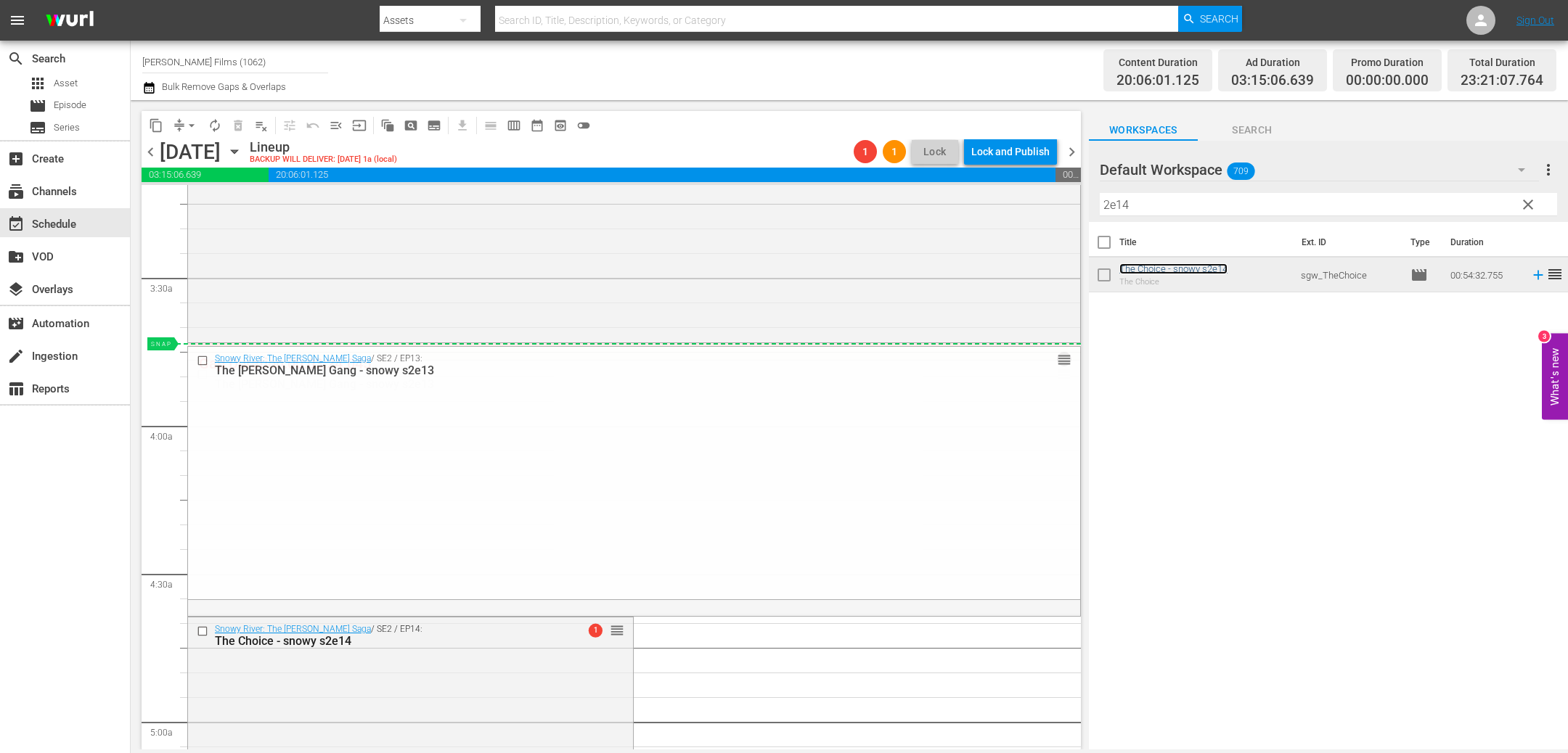
drag, startPoint x: 1060, startPoint y: 374, endPoint x: 1052, endPoint y: 347, distance: 28.2
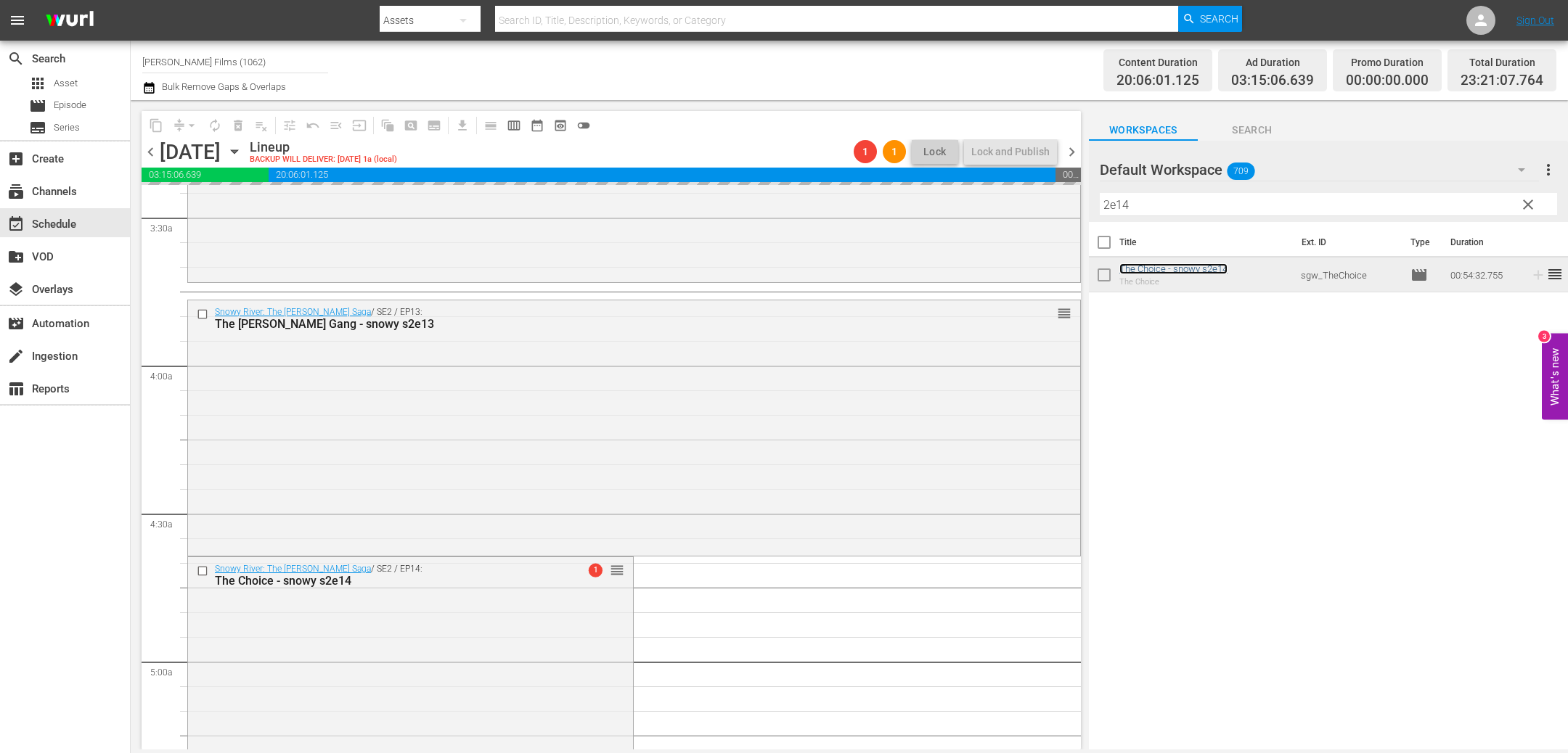
scroll to position [1014, 0]
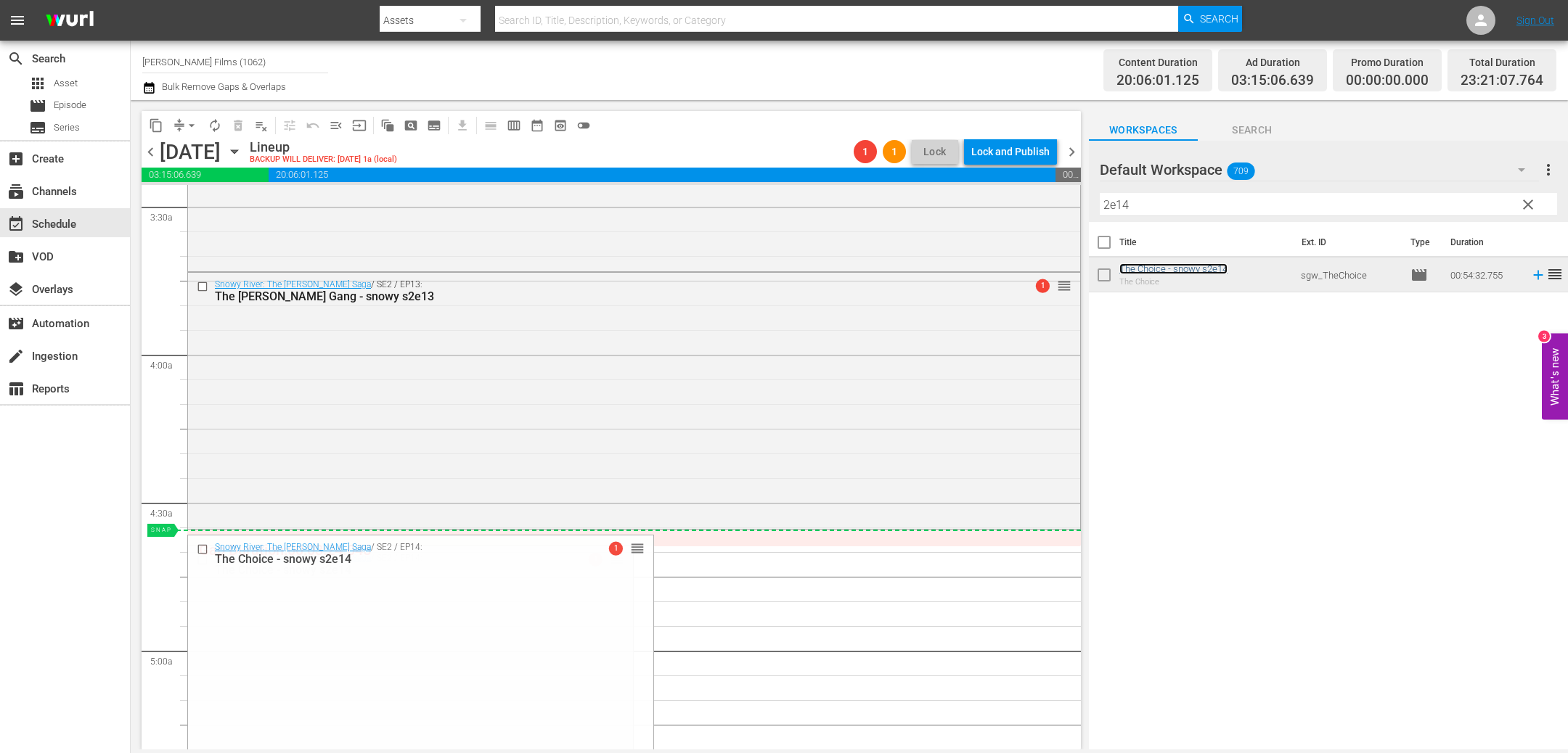
drag, startPoint x: 615, startPoint y: 556, endPoint x: 613, endPoint y: 534, distance: 22.1
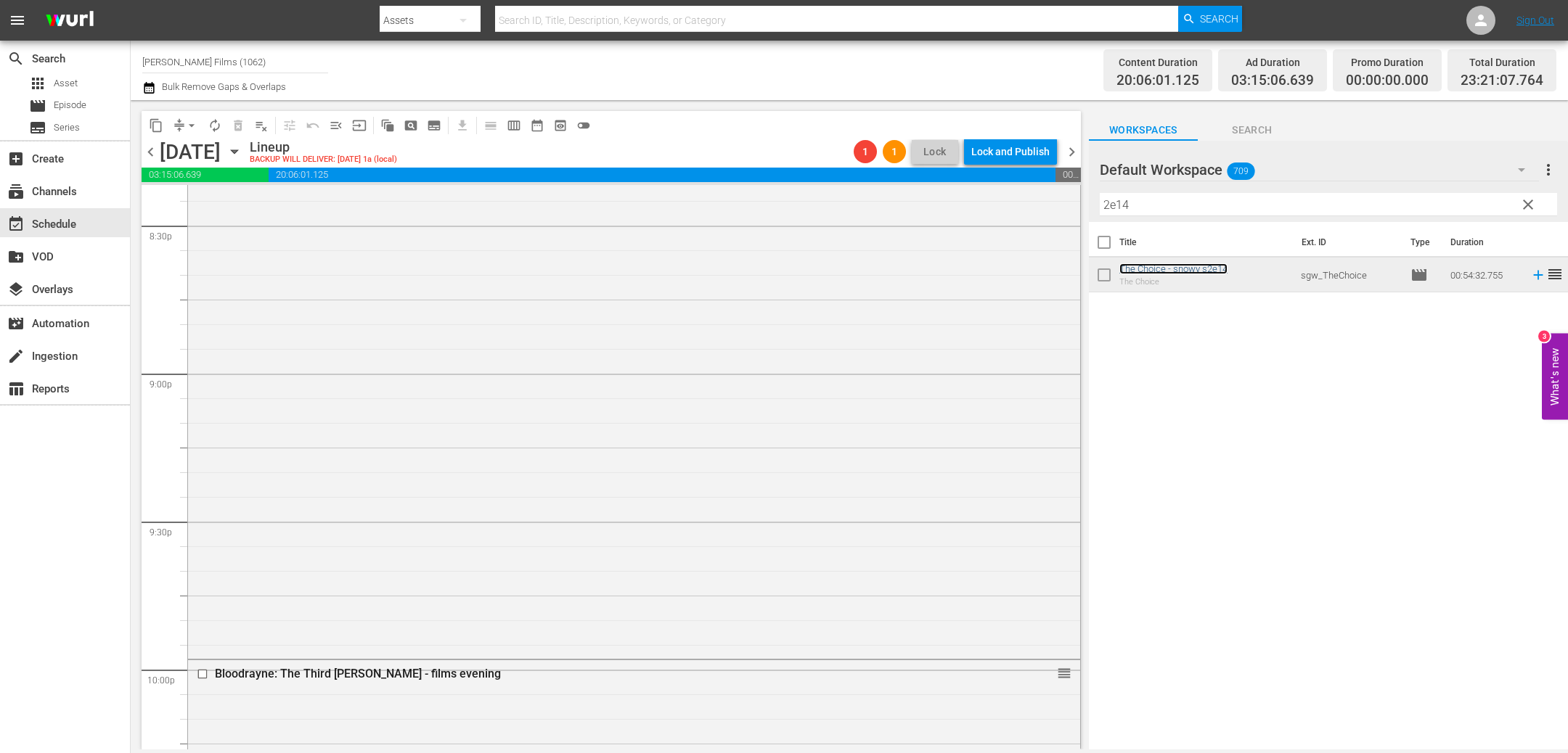
scroll to position [6032, 0]
click at [185, 131] on span "arrow_drop_down" at bounding box center [191, 126] width 14 height 14
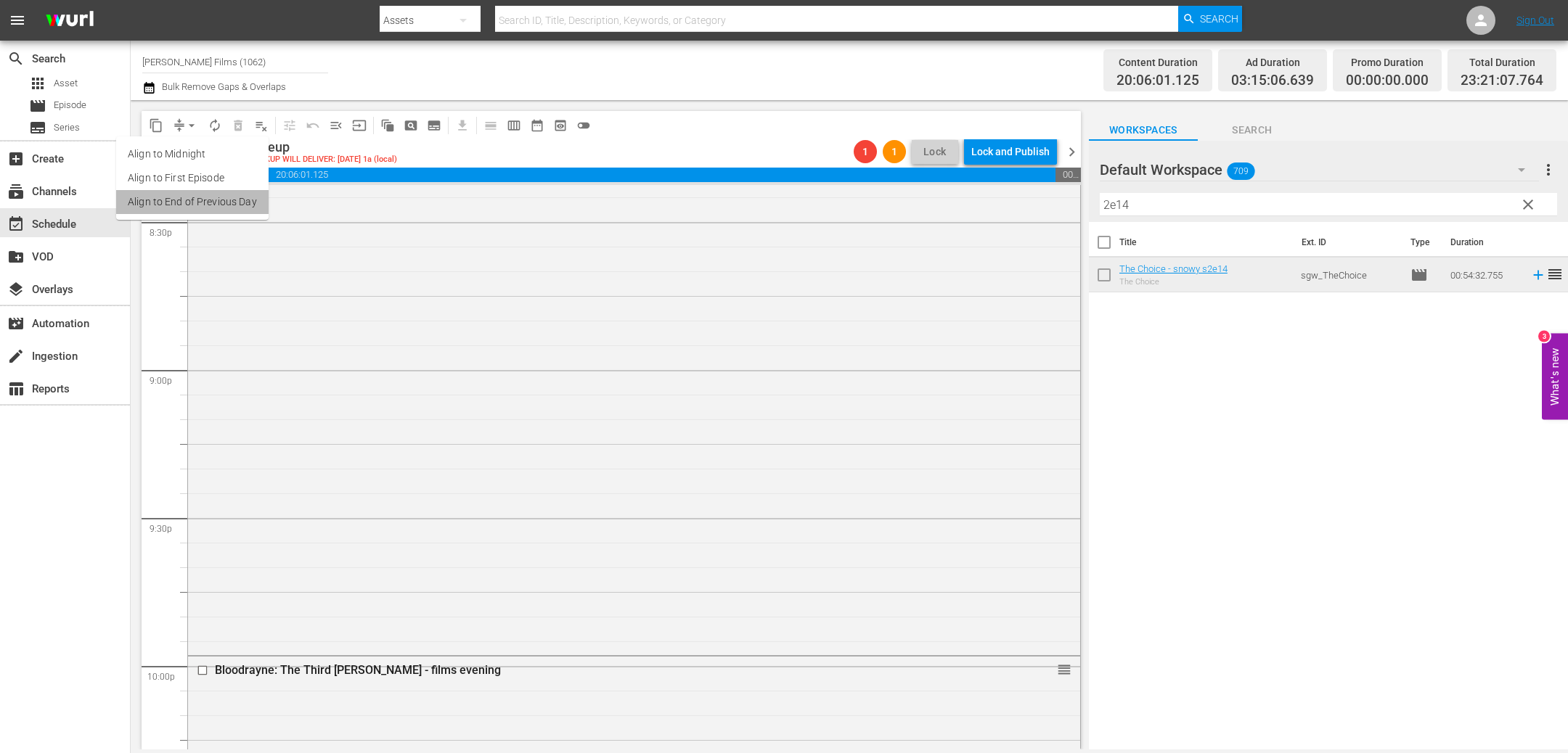
click at [197, 200] on li "Align to End of Previous Day" at bounding box center [192, 202] width 152 height 24
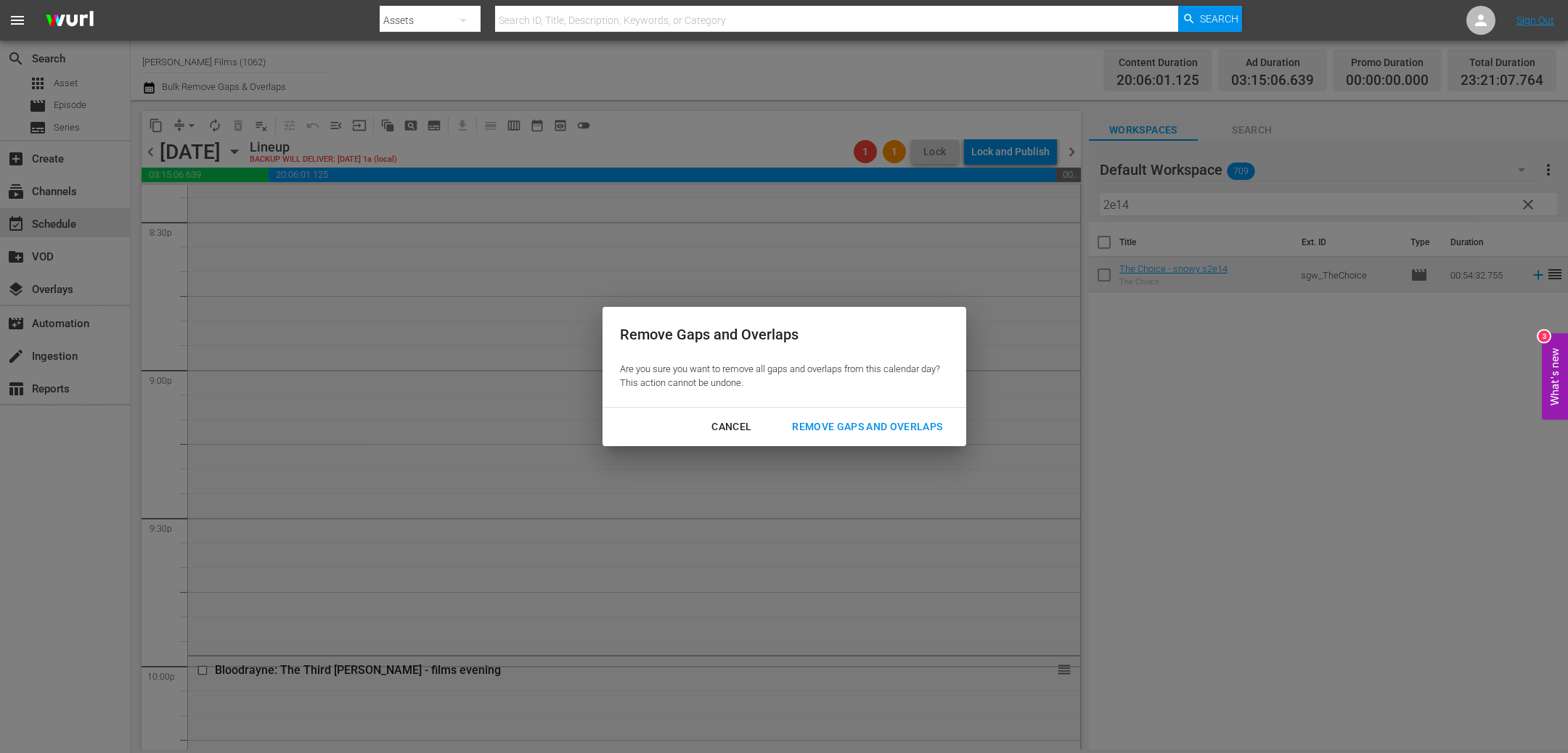
click at [926, 427] on div "Remove Gaps and Overlaps" at bounding box center [868, 426] width 174 height 19
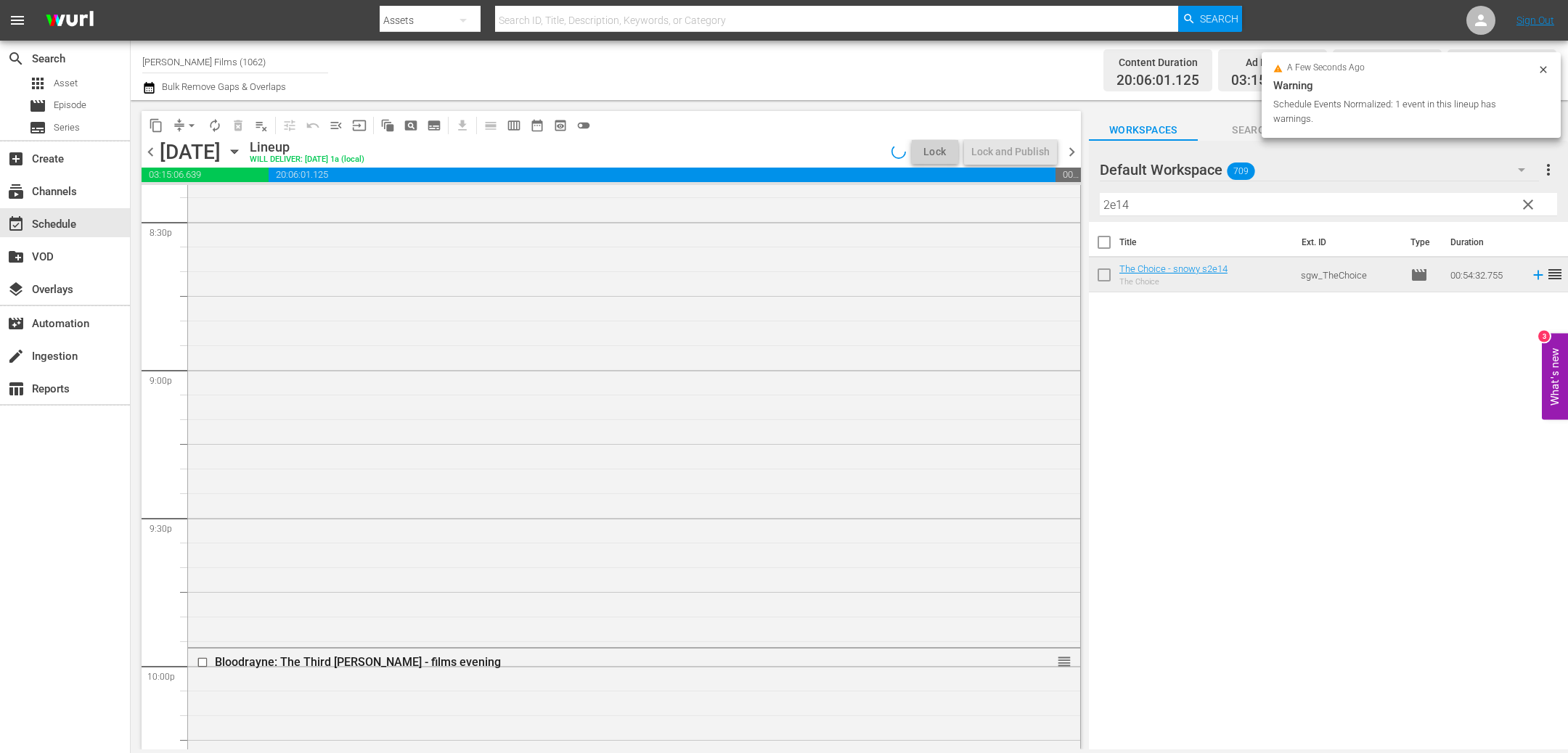
scroll to position [5982, 0]
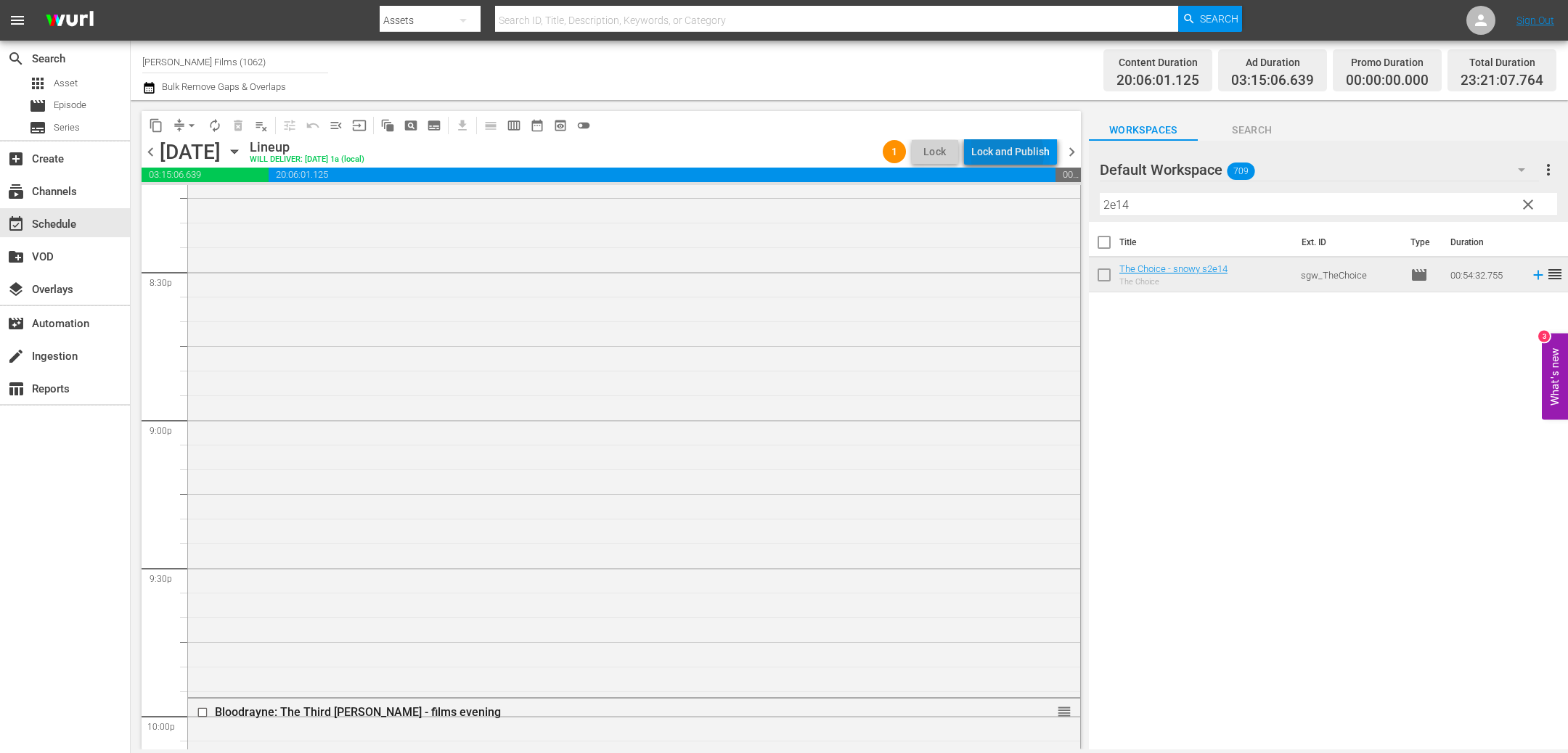
click at [1006, 154] on div "Lock and Publish" at bounding box center [1010, 152] width 79 height 27
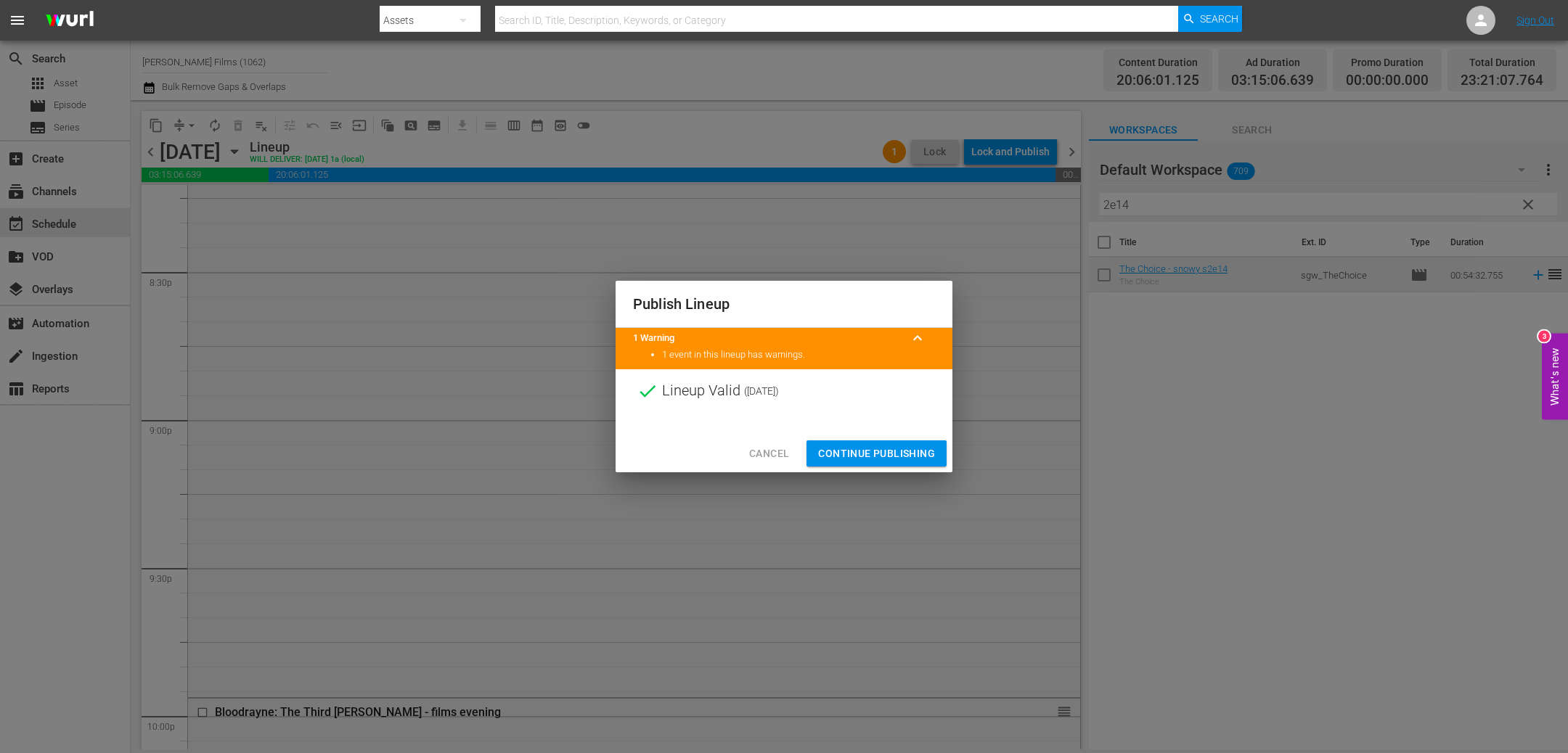
click at [881, 442] on button "Continue Publishing" at bounding box center [877, 454] width 140 height 27
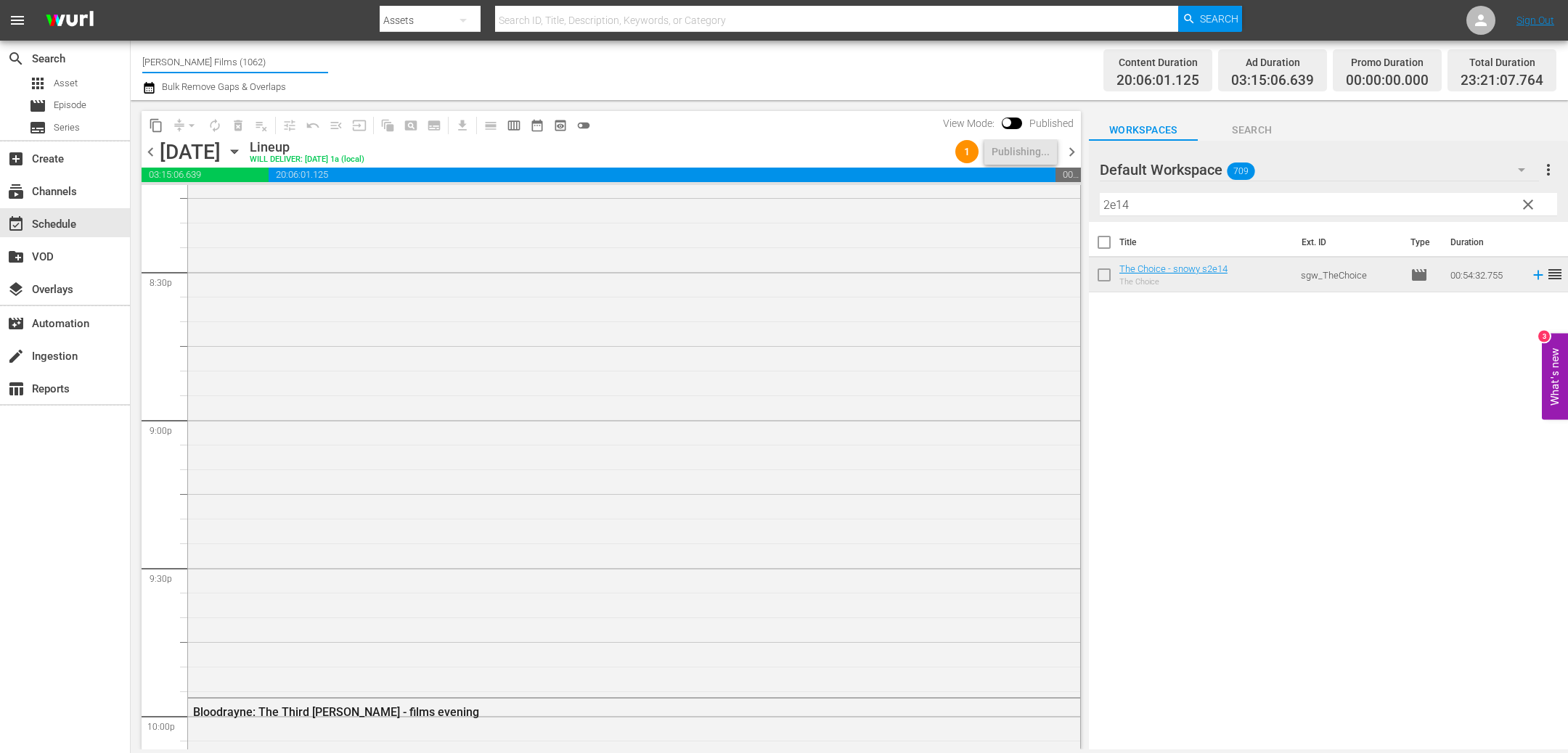
drag, startPoint x: 214, startPoint y: 63, endPoint x: 339, endPoint y: 58, distance: 125.1
click at [341, 58] on div "Channel Title [PERSON_NAME] Films (1062) Bulk Remove Gaps & Overlaps" at bounding box center [529, 70] width 772 height 52
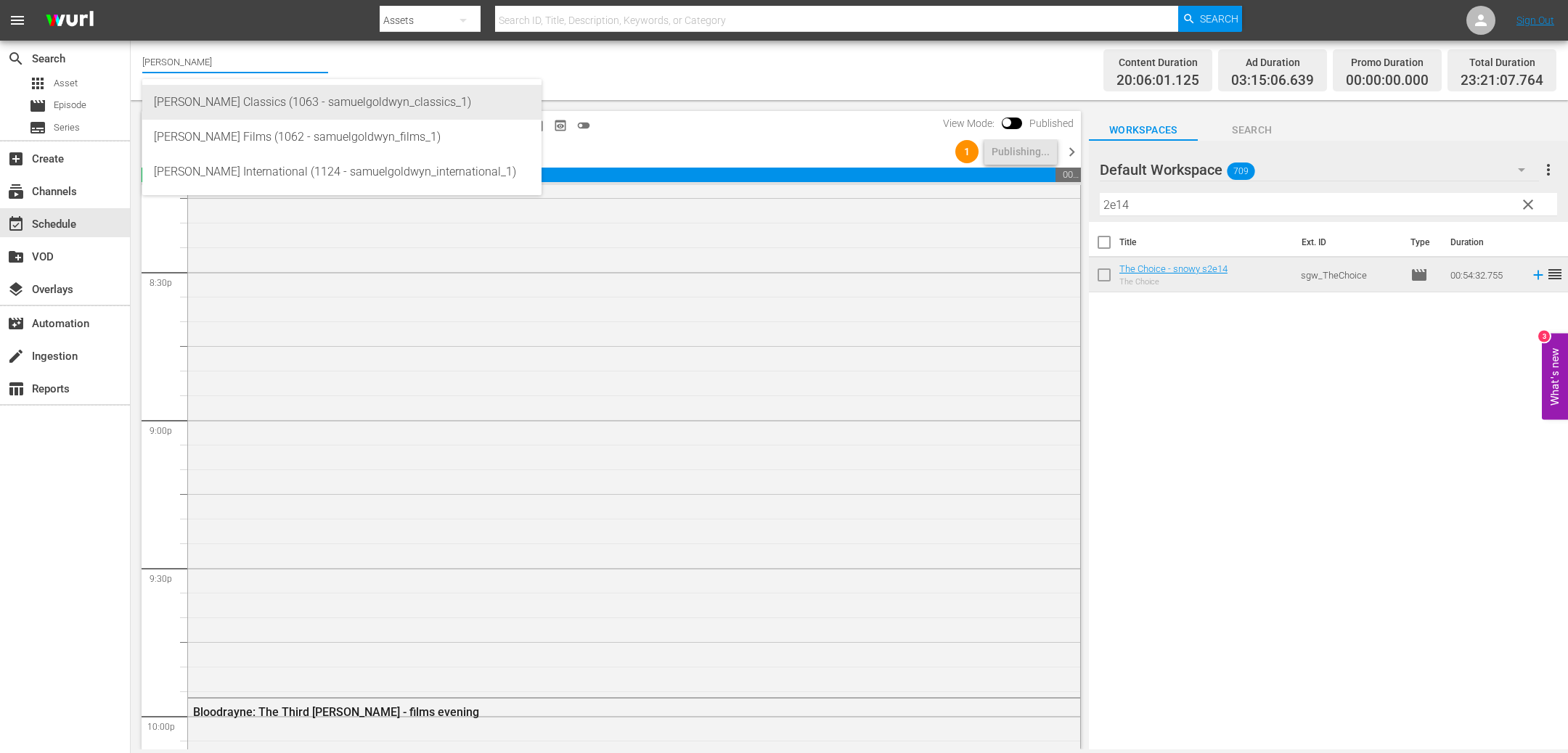
click at [289, 96] on div "[PERSON_NAME] Classics (1063 - samuelgoldwyn_classics_1)" at bounding box center [342, 102] width 376 height 35
type input "[PERSON_NAME] Classics (1063 - samuelgoldwyn_classics_1)"
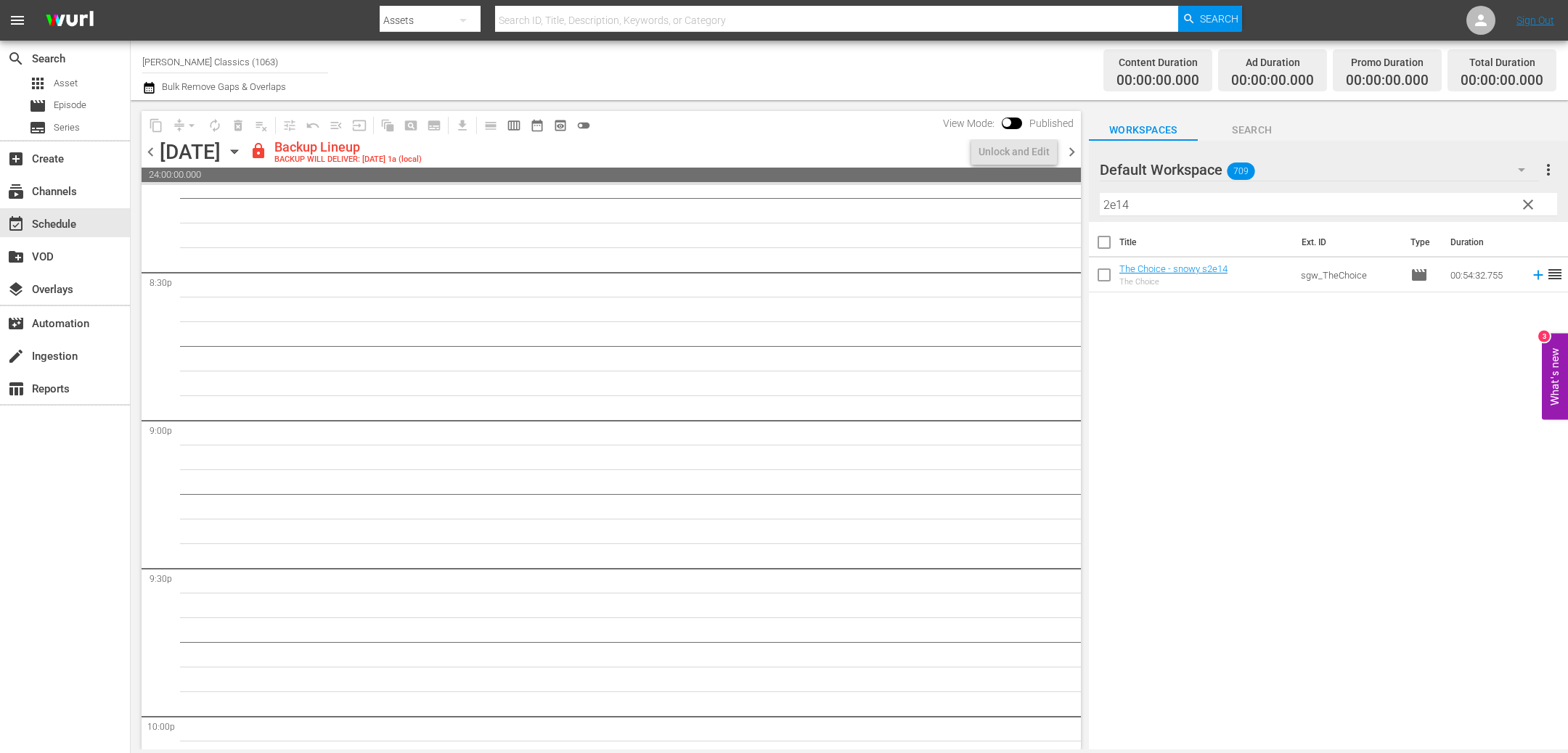
scroll to position [6129, 0]
click at [1035, 159] on div "Unlock and Edit" at bounding box center [1014, 152] width 71 height 27
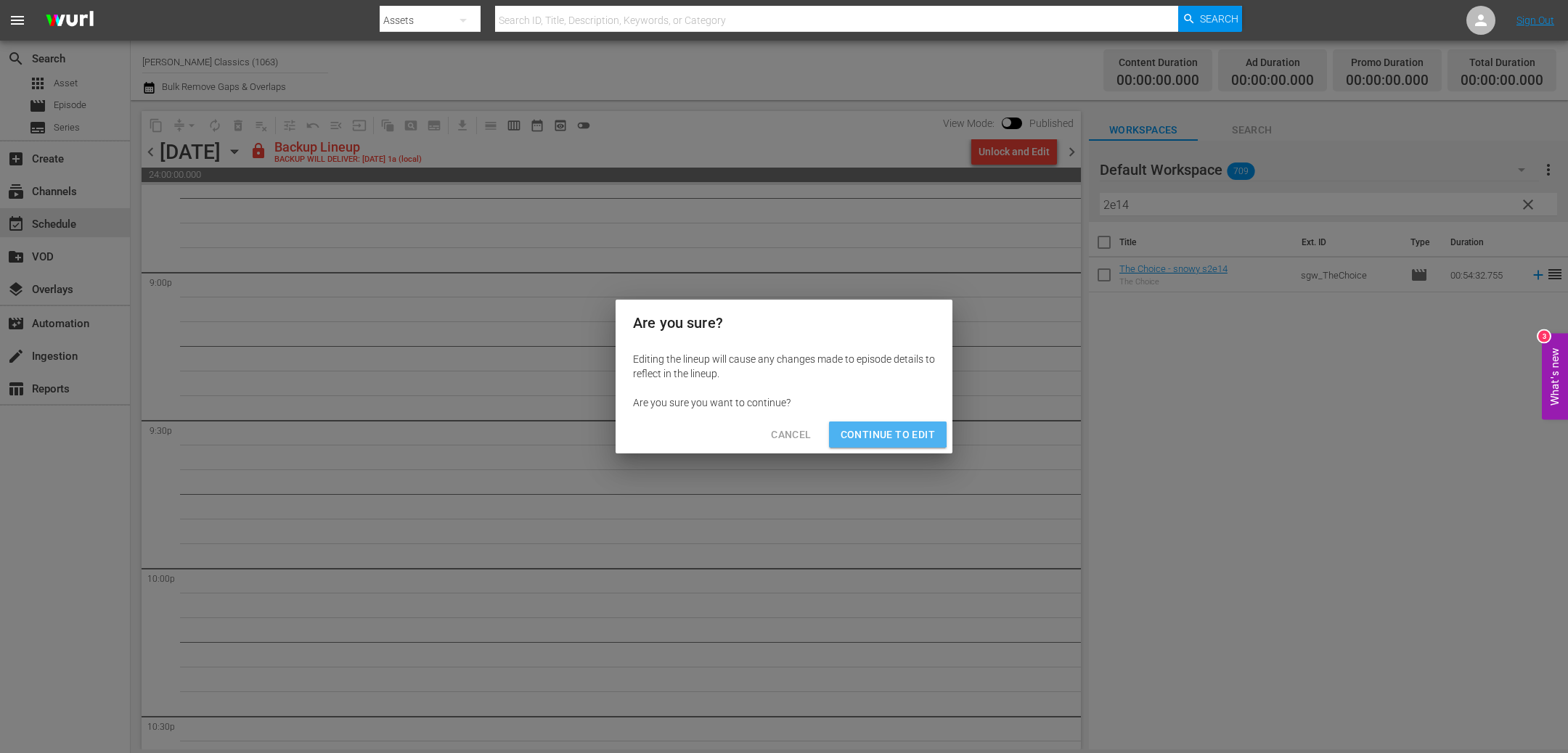
click at [889, 429] on span "Continue to Edit" at bounding box center [888, 434] width 95 height 19
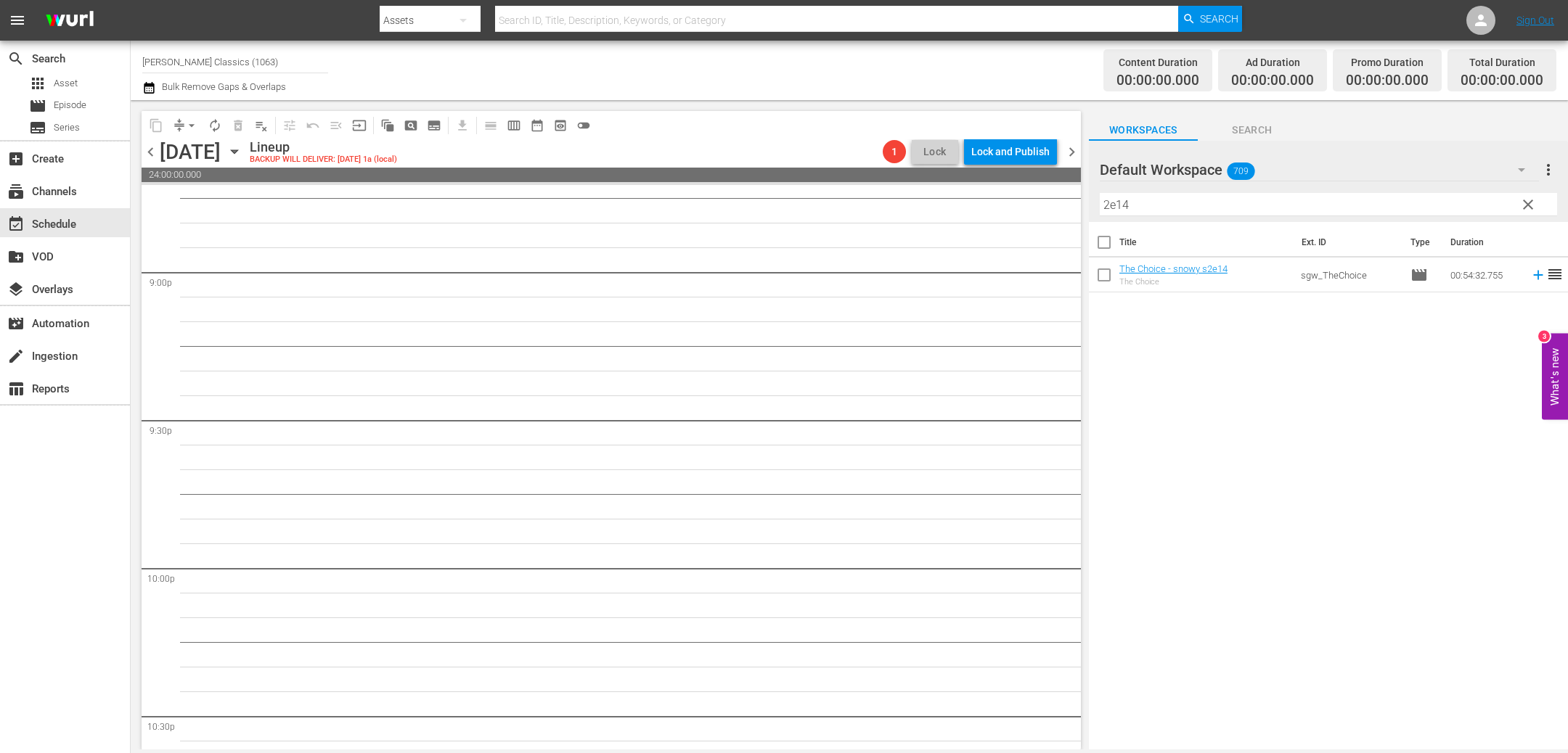
click at [243, 149] on icon "button" at bounding box center [235, 151] width 16 height 16
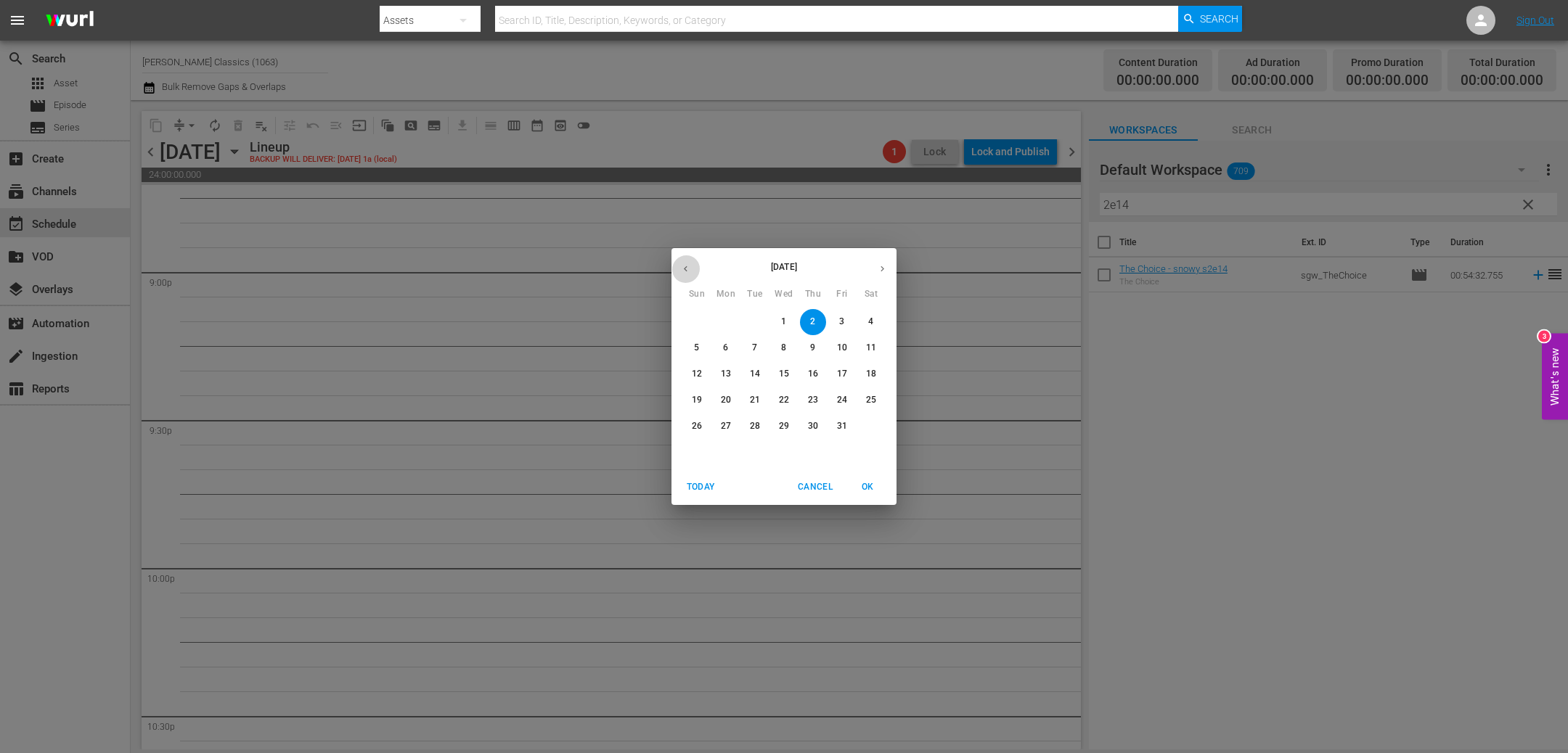
click at [687, 269] on icon "button" at bounding box center [685, 269] width 11 height 11
click at [878, 393] on button "27" at bounding box center [871, 401] width 27 height 27
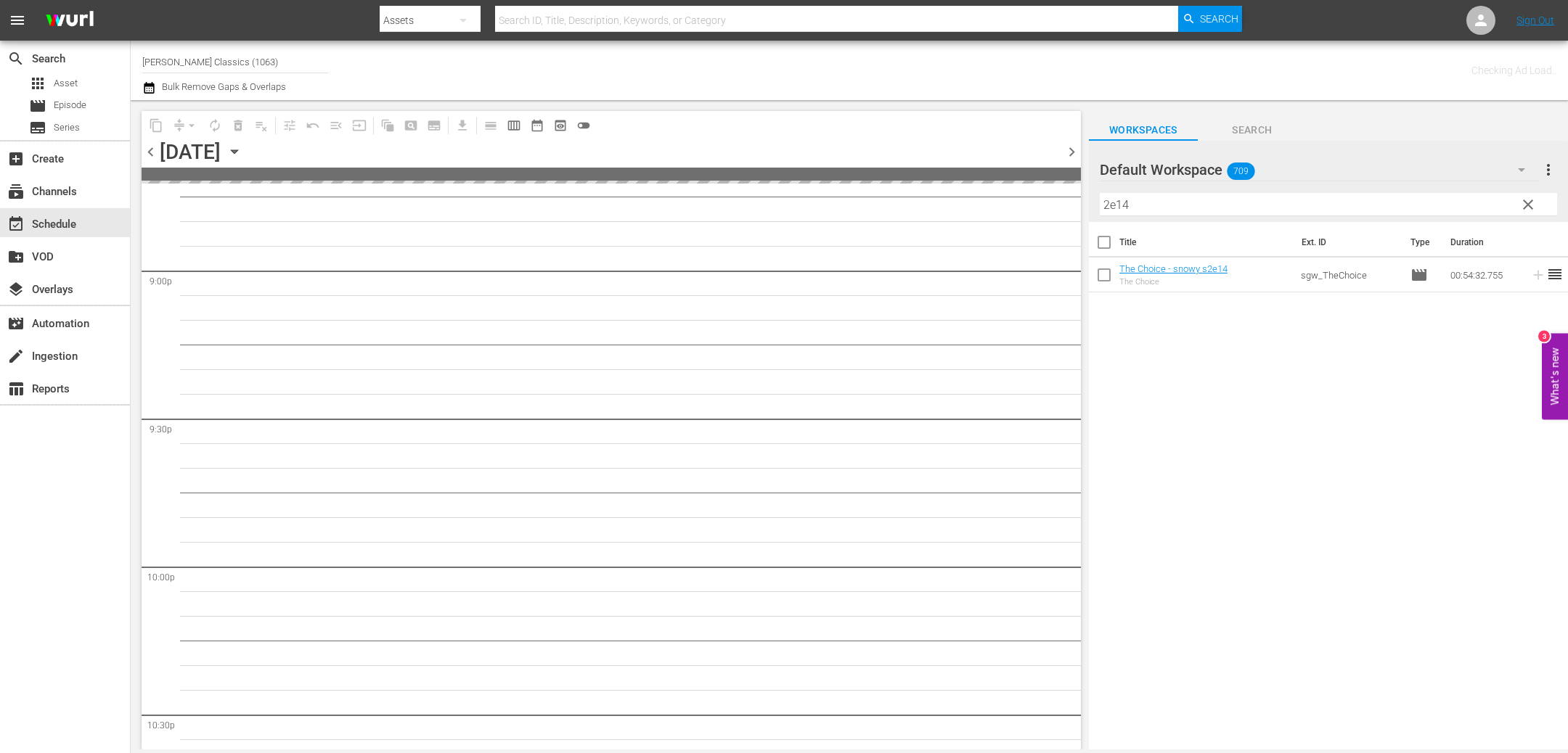
scroll to position [6155, 0]
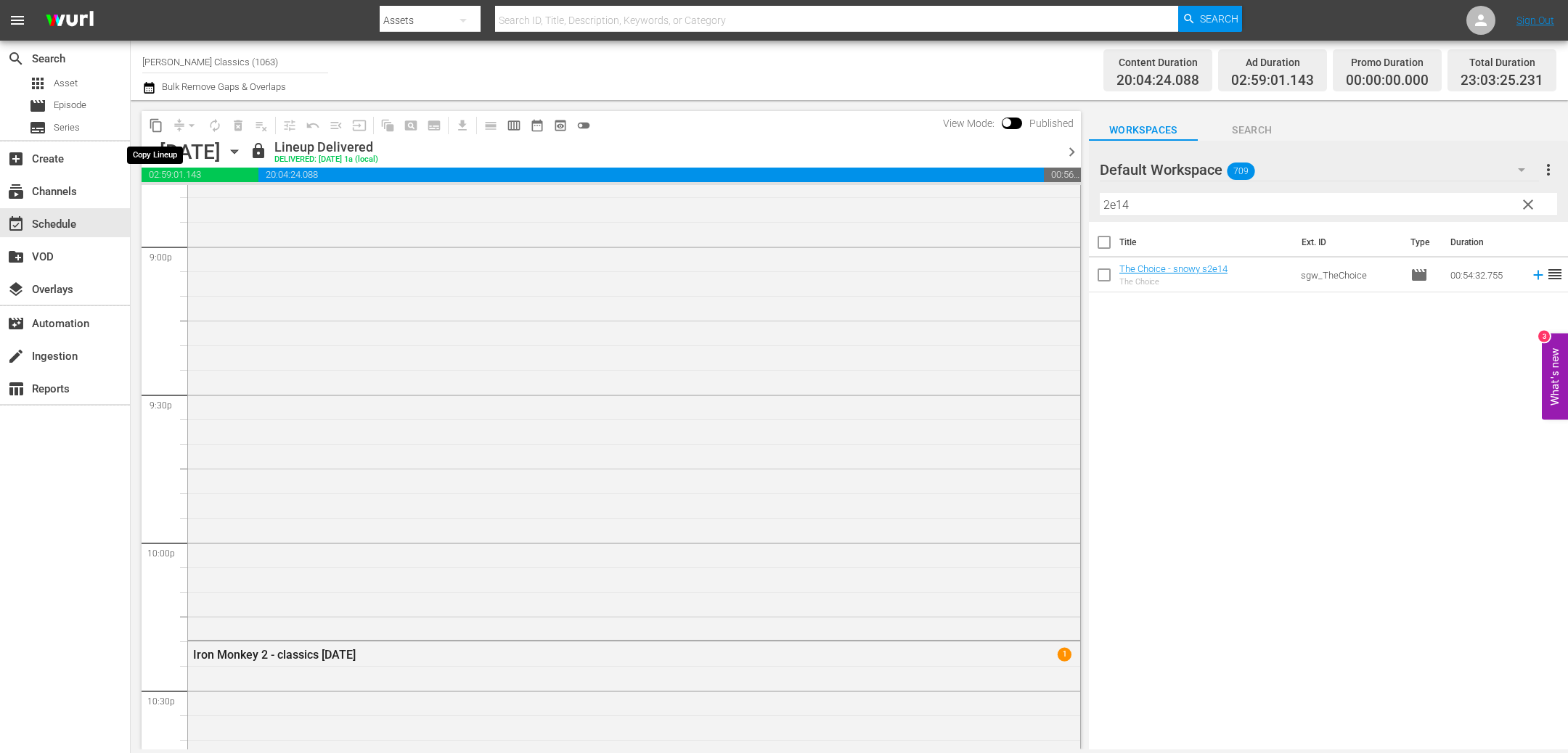
click at [155, 123] on span "content_copy" at bounding box center [156, 126] width 14 height 14
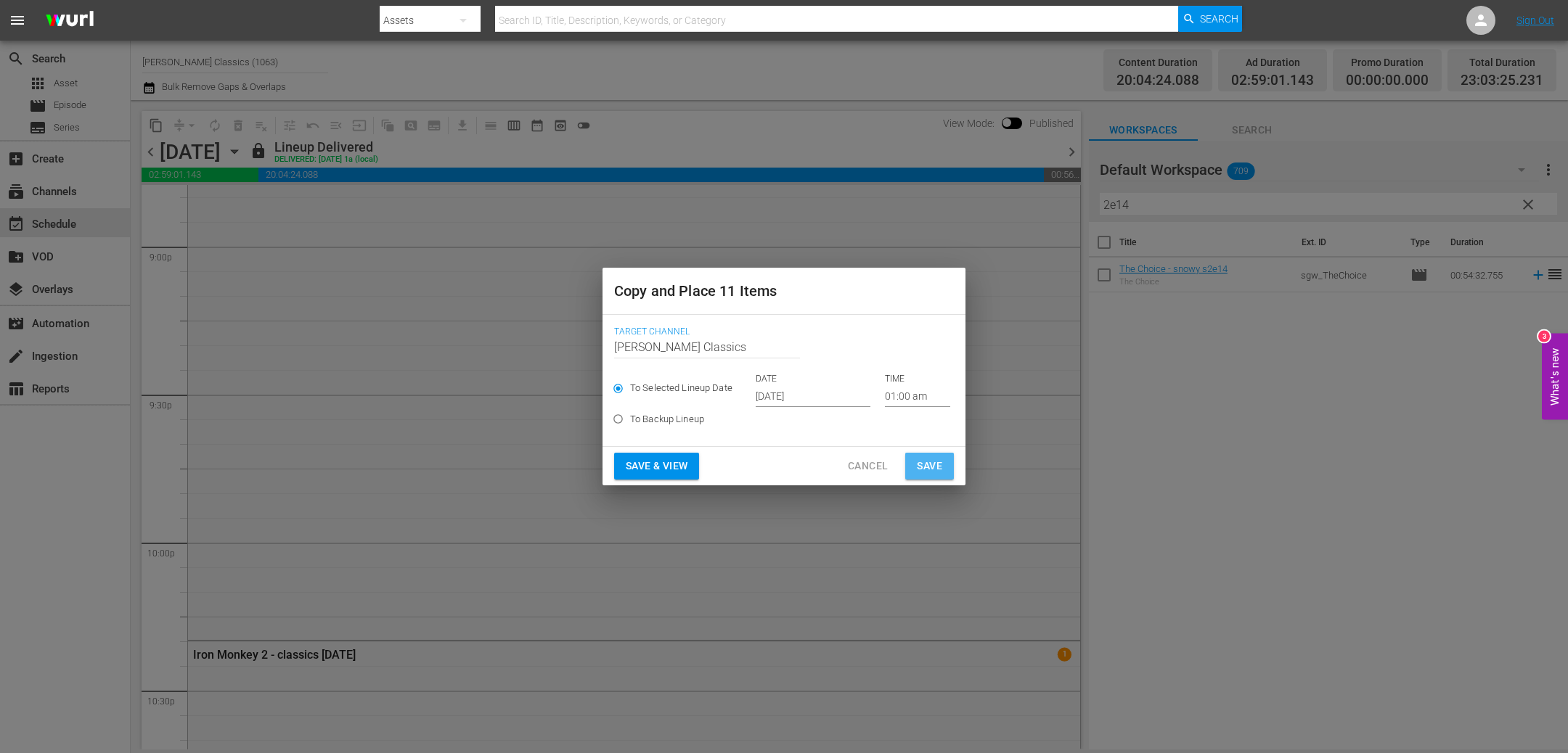
click at [928, 461] on span "Save" at bounding box center [930, 466] width 26 height 19
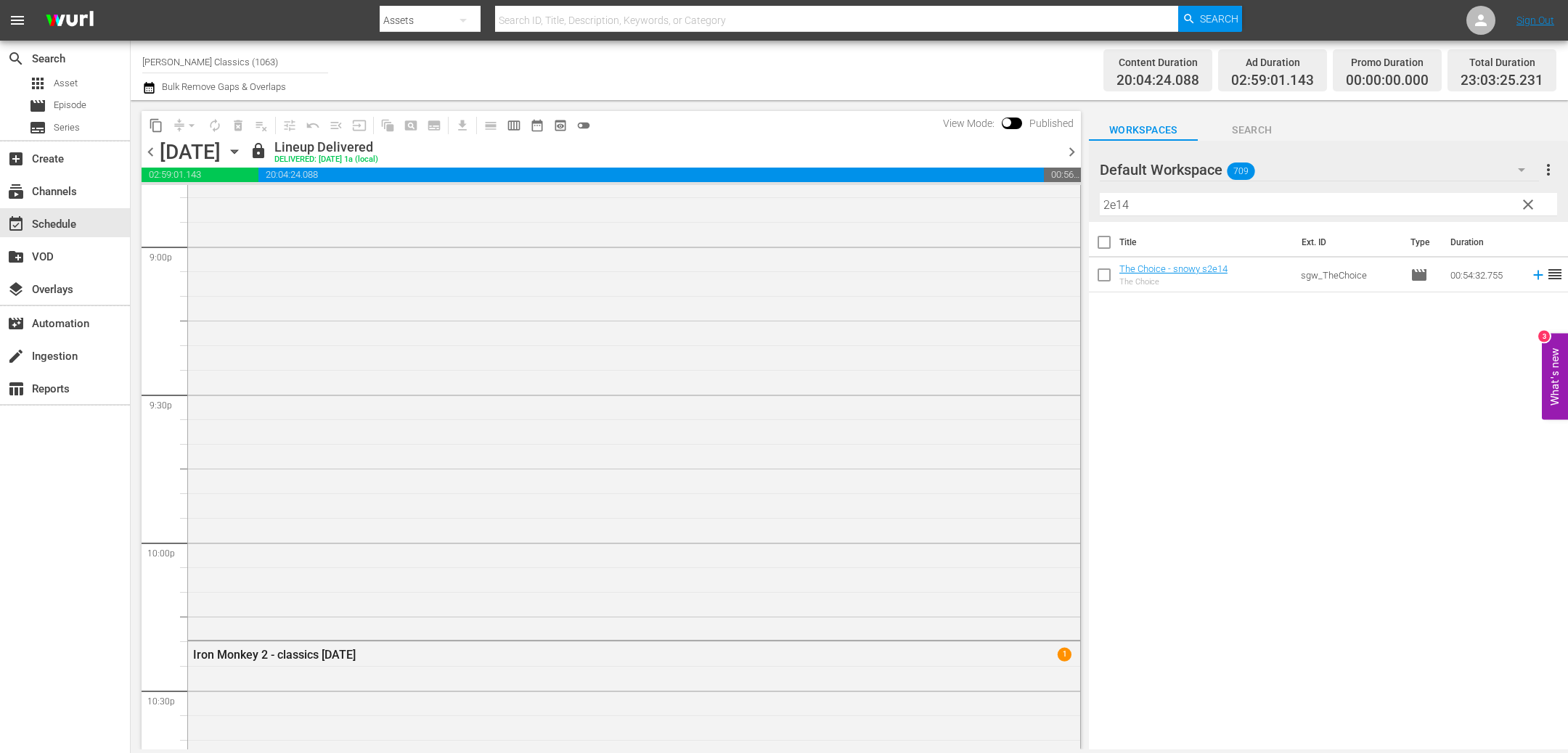
click at [243, 143] on icon "button" at bounding box center [235, 151] width 16 height 16
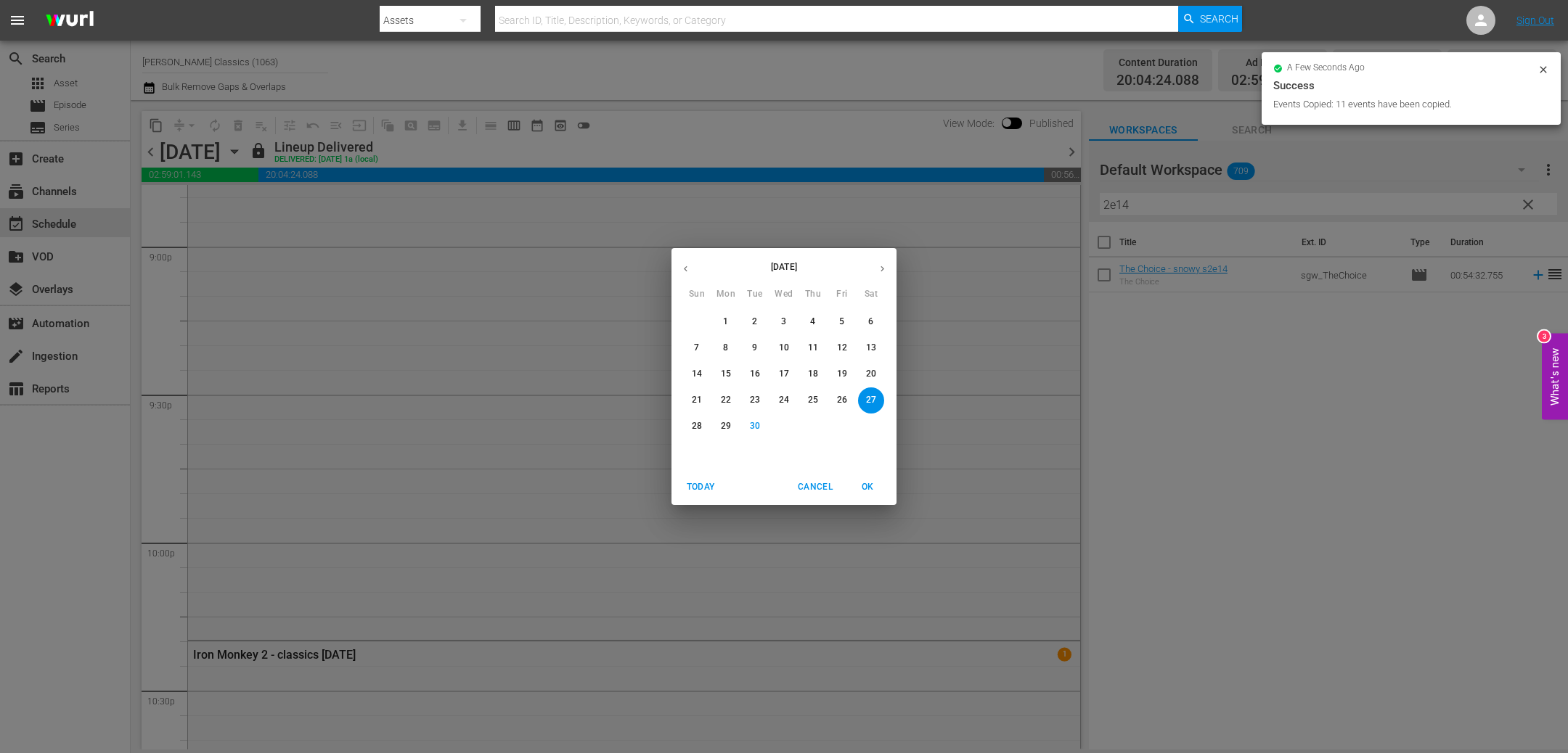
click at [885, 266] on icon "button" at bounding box center [883, 269] width 11 height 11
click at [817, 320] on span "2" at bounding box center [814, 322] width 27 height 12
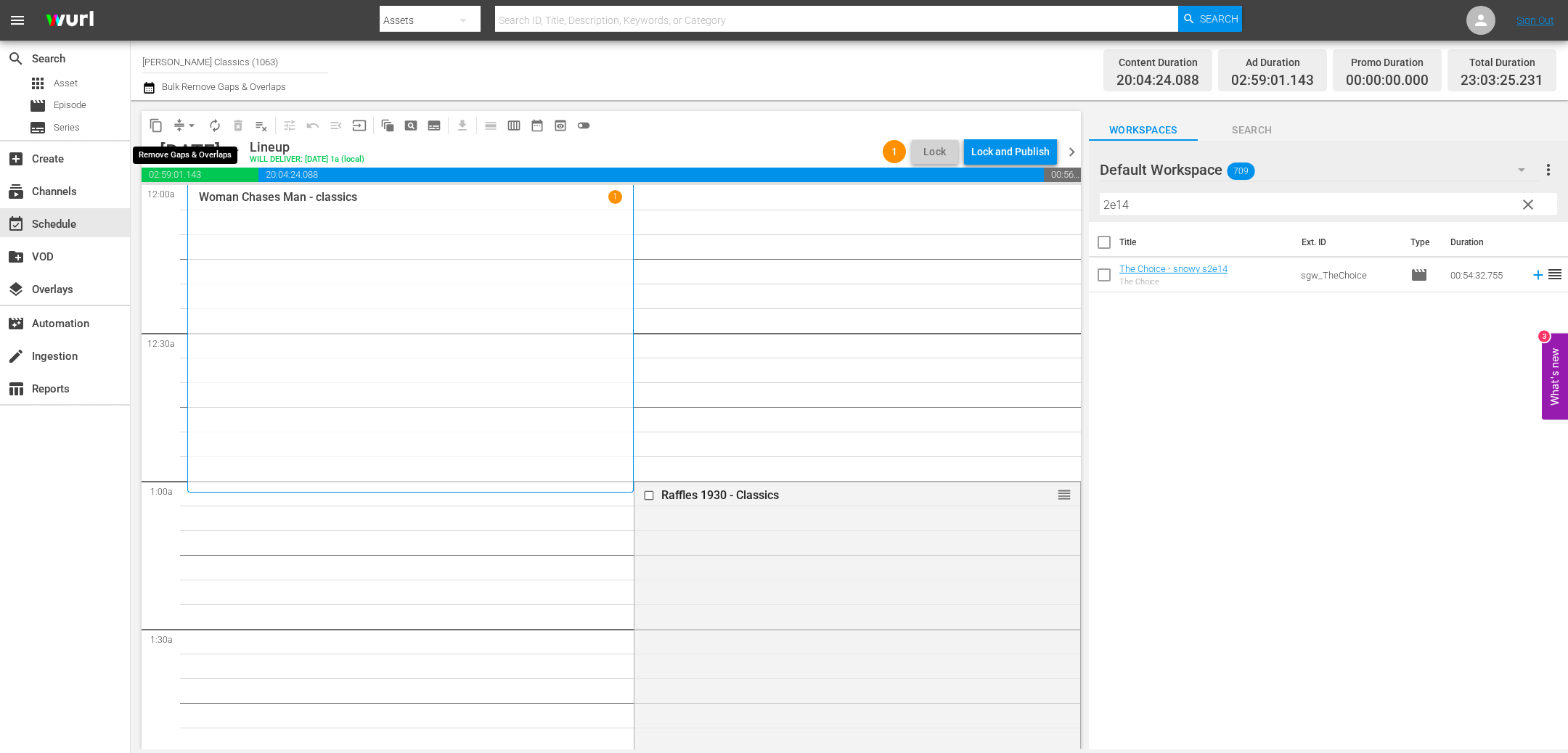
click at [196, 126] on span "arrow_drop_down" at bounding box center [191, 126] width 14 height 14
click at [197, 202] on li "Align to End of Previous Day" at bounding box center [192, 202] width 152 height 24
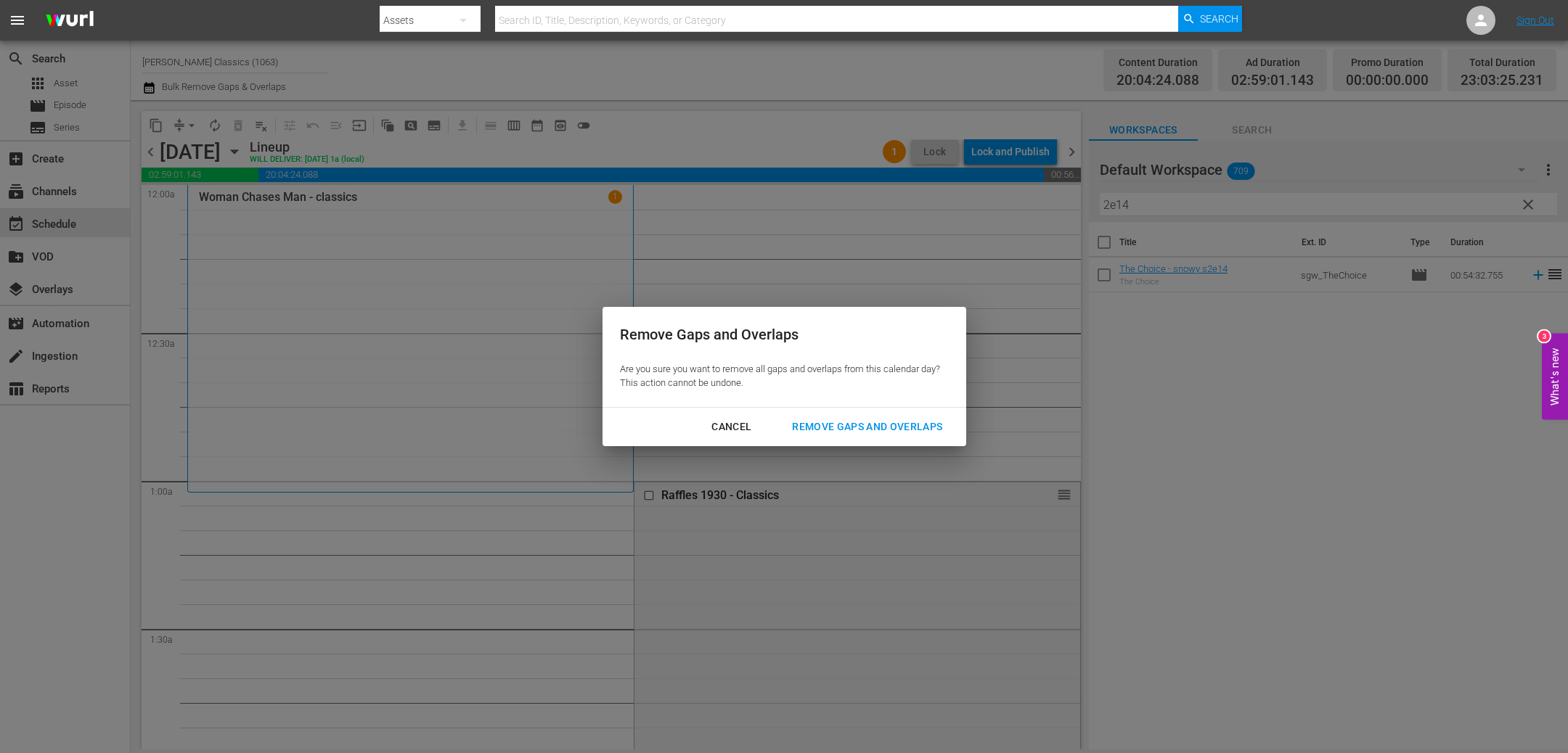
click at [892, 426] on div "Remove Gaps and Overlaps" at bounding box center [868, 426] width 174 height 19
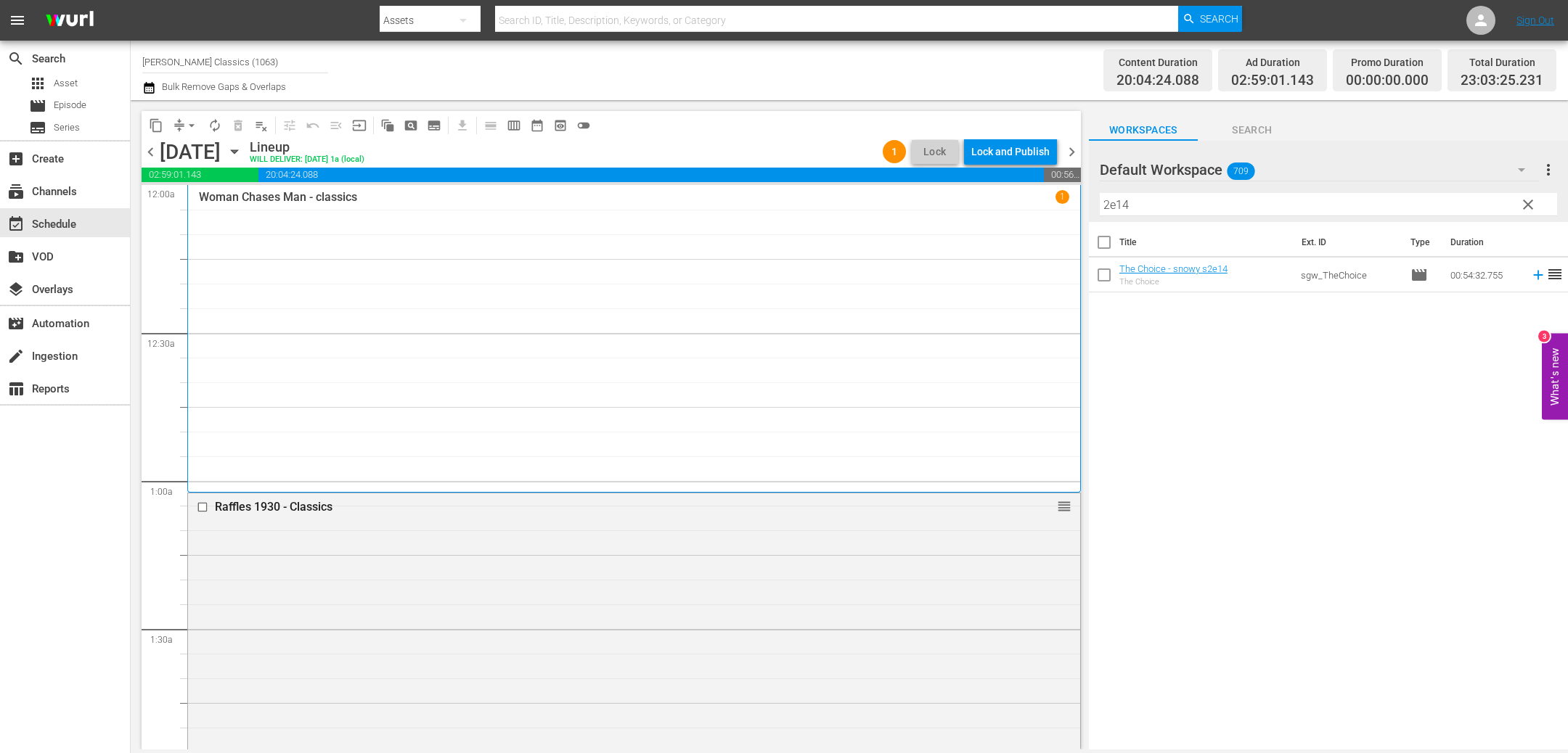
click at [990, 150] on div "Lock and Publish" at bounding box center [1010, 152] width 79 height 27
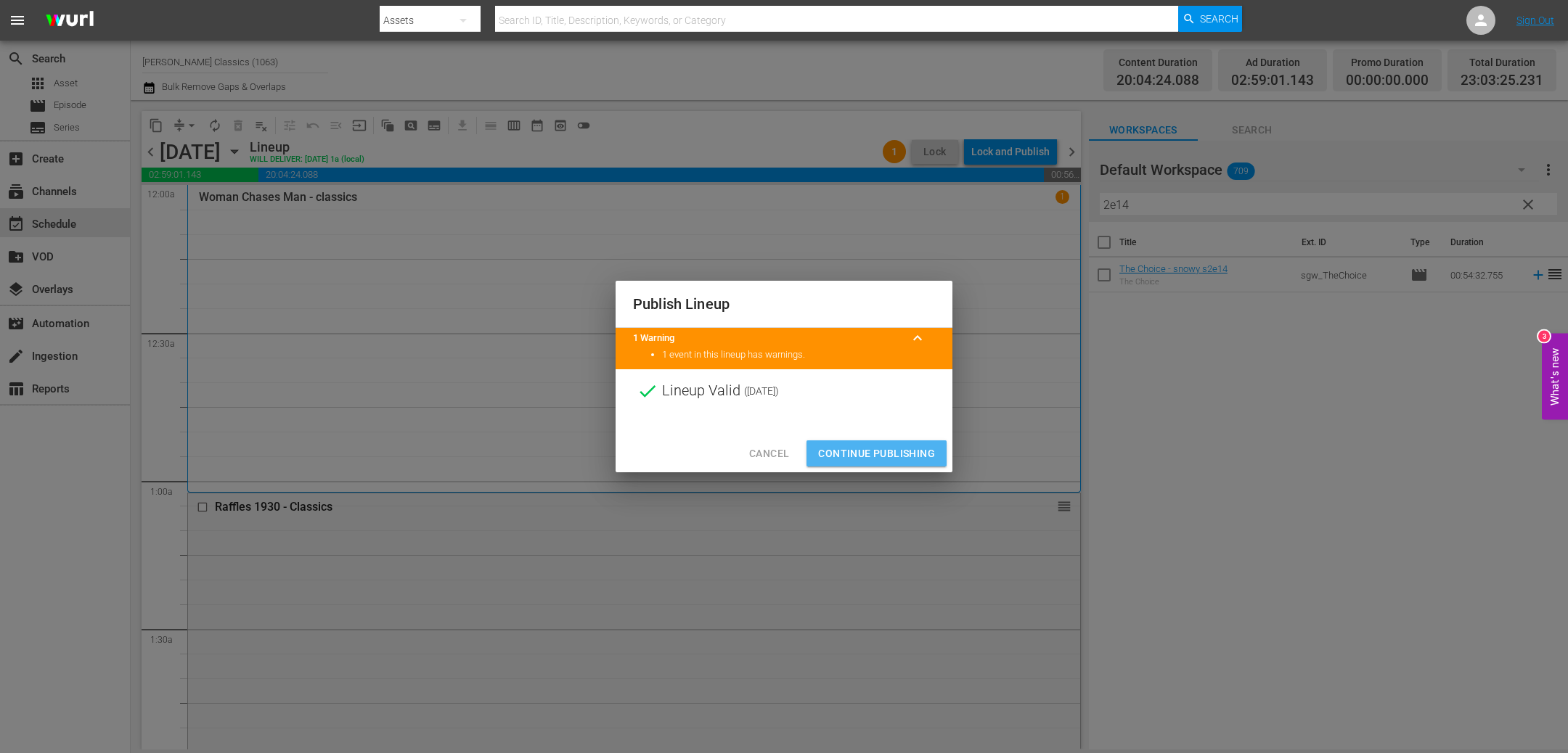
click at [846, 457] on span "Continue Publishing" at bounding box center [877, 454] width 117 height 19
